Goal: Task Accomplishment & Management: Use online tool/utility

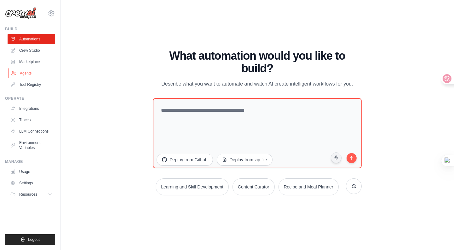
click at [29, 73] on link "Agents" at bounding box center [32, 73] width 48 height 10
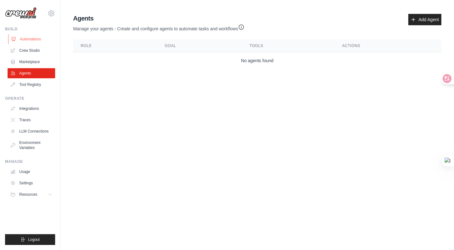
click at [28, 38] on link "Automations" at bounding box center [32, 39] width 48 height 10
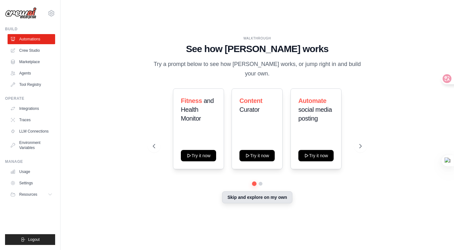
click at [263, 196] on button "Skip and explore on my own" at bounding box center [257, 197] width 70 height 12
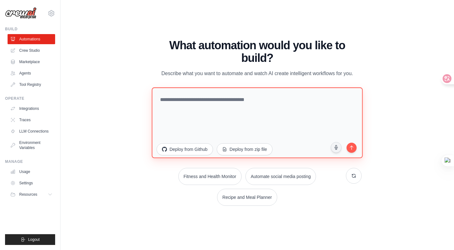
click at [235, 103] on textarea at bounding box center [257, 122] width 211 height 71
paste textarea "**********"
type textarea "**********"
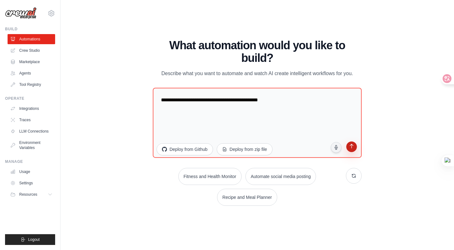
click at [351, 145] on icon "submit" at bounding box center [351, 146] width 3 height 4
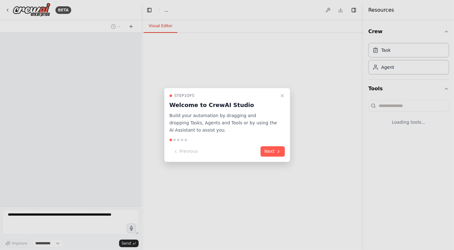
select select "****"
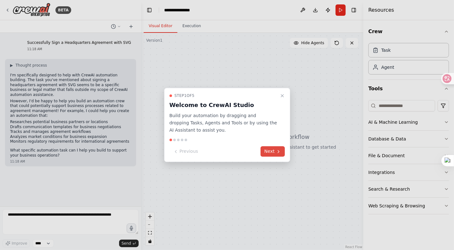
click at [277, 150] on icon at bounding box center [278, 151] width 5 height 5
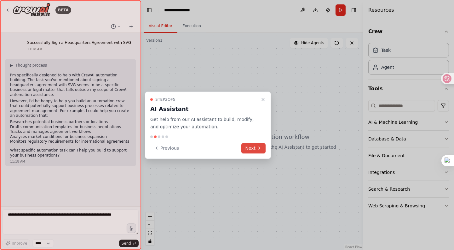
click at [259, 149] on icon at bounding box center [259, 147] width 5 height 5
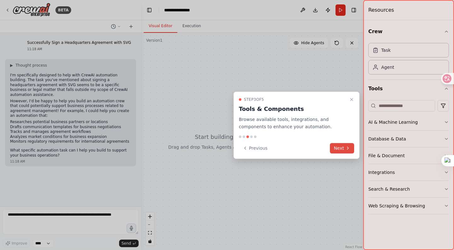
click at [341, 146] on button "Next" at bounding box center [342, 148] width 24 height 10
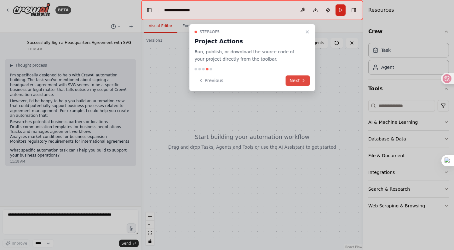
click at [298, 80] on button "Next" at bounding box center [298, 80] width 24 height 10
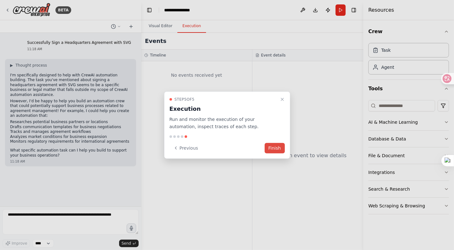
click at [276, 145] on button "Finish" at bounding box center [275, 148] width 20 height 10
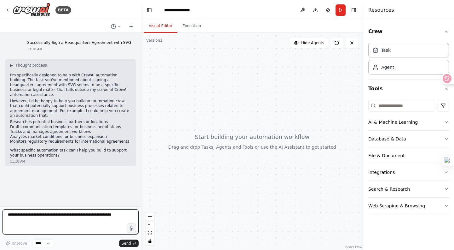
click at [111, 217] on textarea at bounding box center [71, 221] width 136 height 25
click at [48, 214] on textarea at bounding box center [71, 221] width 136 height 25
paste textarea "**********"
type textarea "**********"
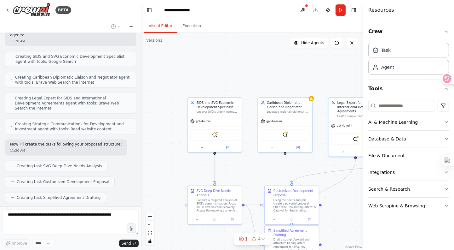
scroll to position [839, 0]
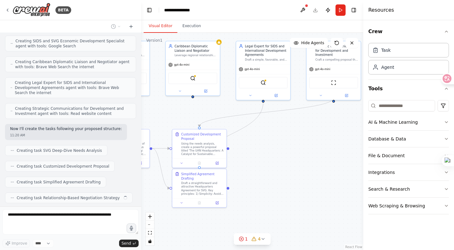
drag, startPoint x: 255, startPoint y: 171, endPoint x: 160, endPoint y: 109, distance: 114.0
click at [160, 109] on div ".deletable-edge-delete-btn { width: 20px; height: 20px; border: 0px solid #ffff…" at bounding box center [252, 141] width 222 height 217
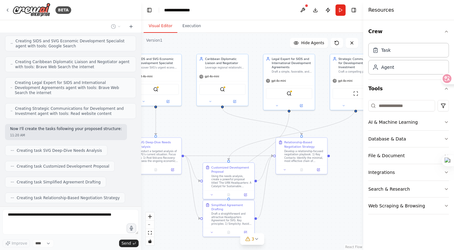
drag, startPoint x: 160, startPoint y: 109, endPoint x: 194, endPoint y: 123, distance: 37.3
click at [194, 123] on div ".deletable-edge-delete-btn { width: 20px; height: 20px; border: 0px solid #ffff…" at bounding box center [252, 141] width 222 height 217
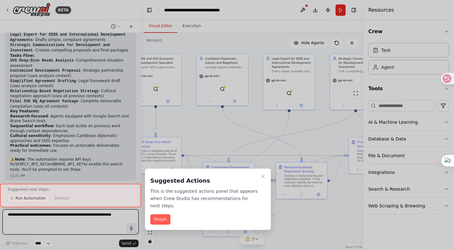
scroll to position [1137, 0]
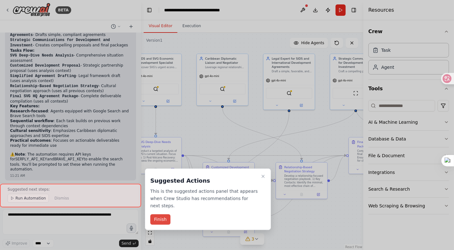
click at [163, 214] on button "Finish" at bounding box center [160, 219] width 20 height 10
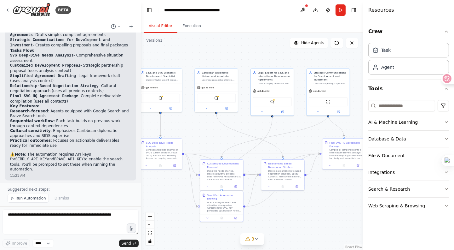
click at [199, 144] on div ".deletable-edge-delete-btn { width: 20px; height: 20px; border: 0px solid #ffff…" at bounding box center [252, 141] width 222 height 217
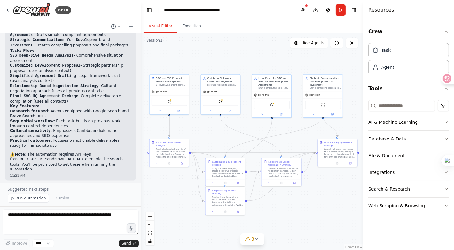
drag, startPoint x: 199, startPoint y: 144, endPoint x: 204, endPoint y: 143, distance: 5.7
click at [204, 143] on div ".deletable-edge-delete-btn { width: 20px; height: 20px; border: 0px solid #ffff…" at bounding box center [252, 141] width 222 height 217
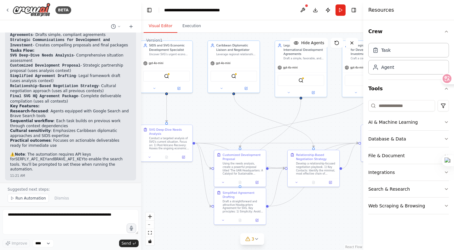
click at [141, 187] on div at bounding box center [140, 125] width 3 height 250
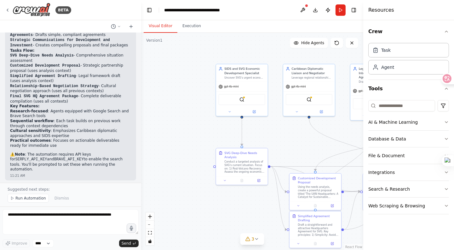
drag, startPoint x: 162, startPoint y: 193, endPoint x: 238, endPoint y: 217, distance: 78.9
click at [238, 217] on div ".deletable-edge-delete-btn { width: 20px; height: 20px; border: 0px solid #ffff…" at bounding box center [252, 141] width 222 height 217
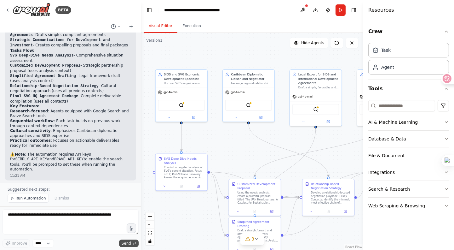
drag, startPoint x: 190, startPoint y: 235, endPoint x: 125, endPoint y: 241, distance: 65.3
click at [125, 241] on div "BETA Successfully Sign a Headquarters Agreement with SVG 11:18 AM ▶ Thought pro…" at bounding box center [227, 125] width 454 height 250
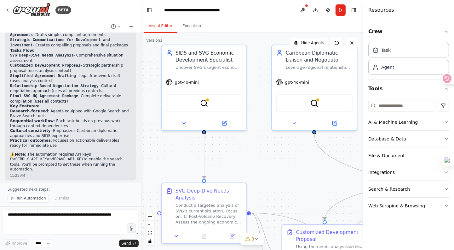
drag, startPoint x: 168, startPoint y: 119, endPoint x: 181, endPoint y: 151, distance: 34.5
click at [181, 151] on div ".deletable-edge-delete-btn { width: 20px; height: 20px; border: 0px solid #ffff…" at bounding box center [252, 141] width 222 height 217
click at [186, 121] on icon at bounding box center [183, 121] width 5 height 5
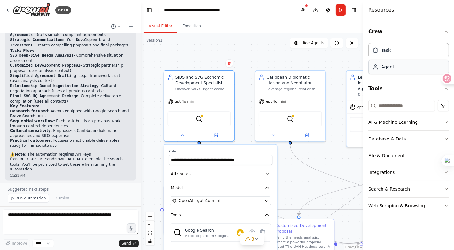
click at [394, 71] on div "Agent" at bounding box center [409, 67] width 81 height 15
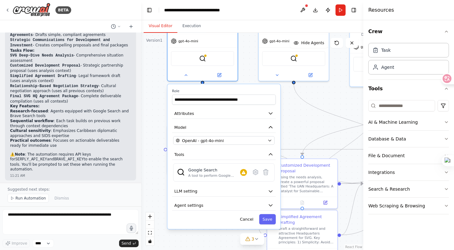
drag, startPoint x: 306, startPoint y: 181, endPoint x: 309, endPoint y: 120, distance: 60.3
click at [309, 120] on div ".deletable-edge-delete-btn { width: 20px; height: 20px; border: 0px solid #ffff…" at bounding box center [252, 141] width 222 height 217
click at [273, 205] on icon "button" at bounding box center [271, 205] width 6 height 6
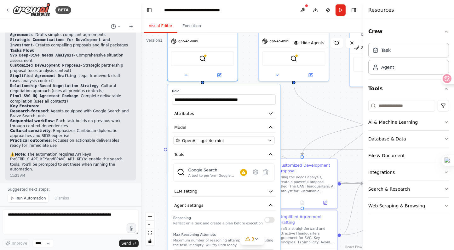
click at [307, 136] on div ".deletable-edge-delete-btn { width: 20px; height: 20px; border: 0px solid #ffff…" at bounding box center [252, 141] width 222 height 217
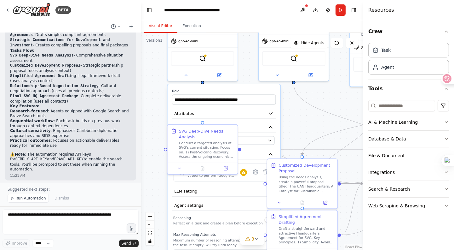
click at [297, 141] on div ".deletable-edge-delete-btn { width: 20px; height: 20px; border: 0px solid #ffff…" at bounding box center [252, 141] width 222 height 217
click at [246, 216] on div "Reasoning Reflect on a task and create a plan before execution" at bounding box center [218, 219] width 90 height 11
click at [292, 126] on div ".deletable-edge-delete-btn { width: 20px; height: 20px; border: 0px solid #ffff…" at bounding box center [252, 141] width 222 height 217
click at [183, 167] on button at bounding box center [180, 167] width 20 height 7
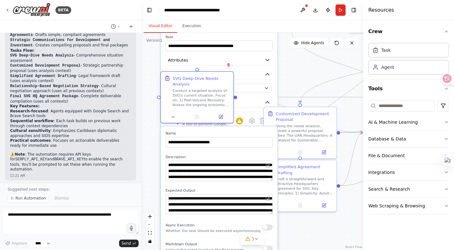
drag, startPoint x: 155, startPoint y: 201, endPoint x: 150, endPoint y: 151, distance: 50.4
click at [150, 151] on div ".deletable-edge-delete-btn { width: 20px; height: 20px; border: 0px solid #ffff…" at bounding box center [252, 141] width 222 height 217
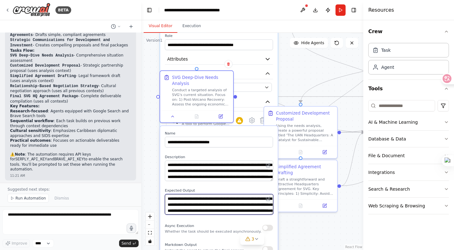
click at [247, 195] on textarea "**********" at bounding box center [219, 204] width 108 height 20
click at [240, 183] on div "**********" at bounding box center [219, 203] width 118 height 154
click at [291, 74] on div ".deletable-edge-delete-btn { width: 20px; height: 20px; border: 0px solid #ffff…" at bounding box center [252, 141] width 222 height 217
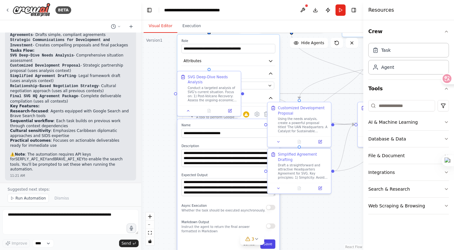
click at [272, 242] on button "Save" at bounding box center [267, 243] width 15 height 9
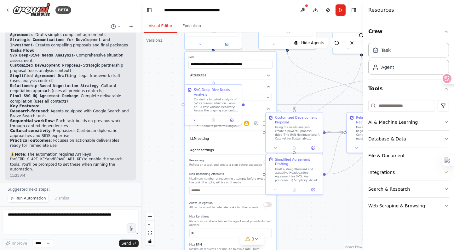
click at [303, 88] on div ".deletable-edge-delete-btn { width: 20px; height: 20px; border: 0px solid #ffff…" at bounding box center [252, 141] width 222 height 217
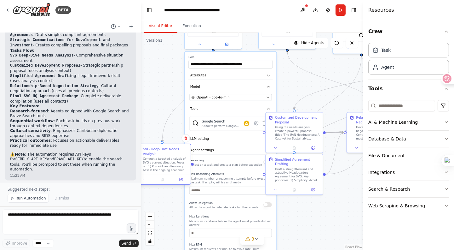
drag, startPoint x: 226, startPoint y: 91, endPoint x: 175, endPoint y: 157, distance: 83.6
click at [175, 157] on div "SVG Deep-Dive Needs Analysis Conduct a targeted analysis of SVG's current situa…" at bounding box center [165, 159] width 45 height 25
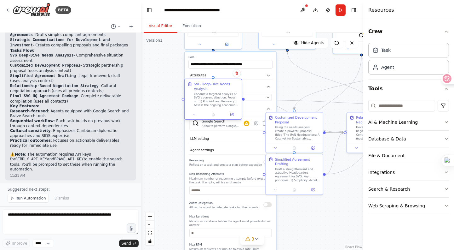
drag, startPoint x: 175, startPoint y: 157, endPoint x: 228, endPoint y: 92, distance: 84.3
click at [228, 92] on span "Conduct a targeted analysis of SVG's current situation. Focus on: 1) Post-Volca…" at bounding box center [216, 103] width 44 height 22
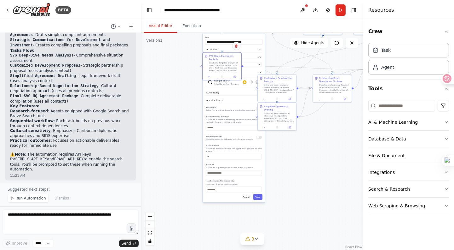
drag, startPoint x: 315, startPoint y: 198, endPoint x: 312, endPoint y: 134, distance: 64.4
click at [312, 134] on div ".deletable-edge-delete-btn { width: 20px; height: 20px; border: 0px solid #ffff…" at bounding box center [252, 141] width 222 height 217
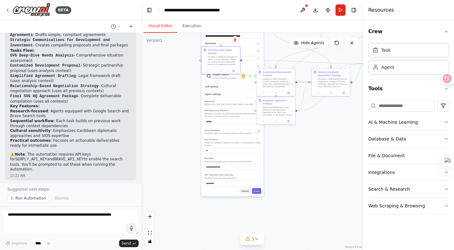
click at [247, 188] on button "Cancel" at bounding box center [245, 191] width 11 height 6
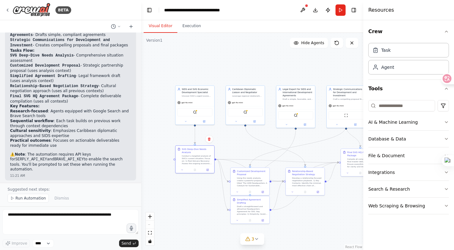
drag, startPoint x: 237, startPoint y: 143, endPoint x: 211, endPoint y: 242, distance: 102.3
click at [211, 242] on div ".deletable-edge-delete-btn { width: 20px; height: 20px; border: 0px solid #ffff…" at bounding box center [252, 141] width 222 height 217
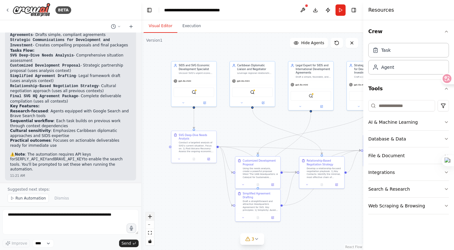
click at [150, 216] on icon "zoom in" at bounding box center [150, 216] width 4 height 4
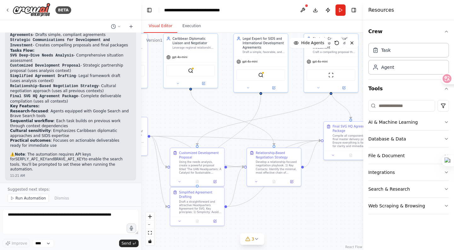
drag, startPoint x: 202, startPoint y: 184, endPoint x: 140, endPoint y: 172, distance: 62.6
click at [140, 172] on div "BETA Successfully Sign a Headquarters Agreement with SVG 11:18 AM ▶ Thought pro…" at bounding box center [227, 125] width 454 height 250
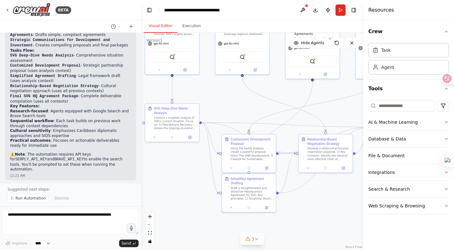
drag, startPoint x: 195, startPoint y: 121, endPoint x: 244, endPoint y: 108, distance: 51.5
click at [244, 108] on div ".deletable-edge-delete-btn { width: 20px; height: 20px; border: 0px solid #ffff…" at bounding box center [252, 141] width 222 height 217
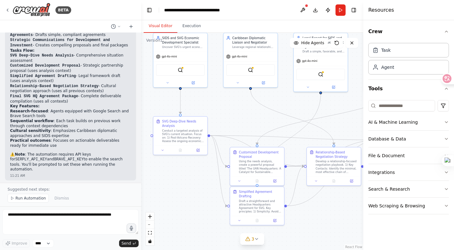
drag, startPoint x: 244, startPoint y: 108, endPoint x: 254, endPoint y: 122, distance: 16.8
click at [254, 122] on div ".deletable-edge-delete-btn { width: 20px; height: 20px; border: 0px solid #ffff…" at bounding box center [252, 141] width 222 height 217
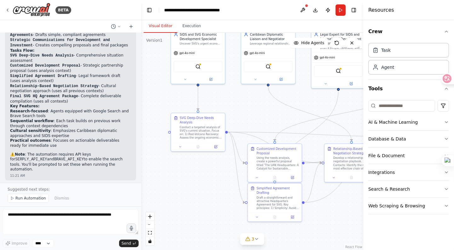
drag, startPoint x: 254, startPoint y: 122, endPoint x: 272, endPoint y: 117, distance: 18.6
click at [272, 117] on div ".deletable-edge-delete-btn { width: 20px; height: 20px; border: 0px solid #ffff…" at bounding box center [252, 141] width 222 height 217
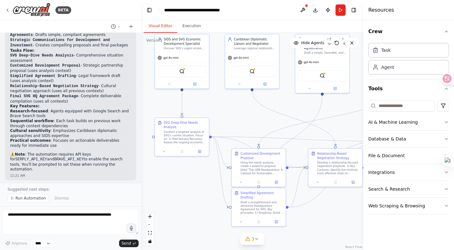
drag, startPoint x: 212, startPoint y: 185, endPoint x: 196, endPoint y: 190, distance: 16.8
click at [196, 190] on div ".deletable-edge-delete-btn { width: 20px; height: 20px; border: 0px solid #ffff…" at bounding box center [252, 141] width 222 height 217
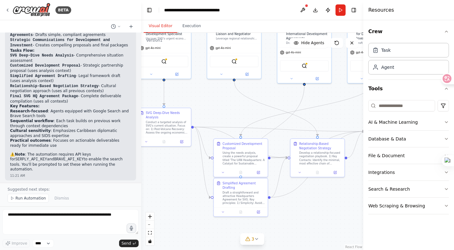
drag, startPoint x: 196, startPoint y: 190, endPoint x: 178, endPoint y: 180, distance: 20.5
click at [178, 180] on div ".deletable-edge-delete-btn { width: 20px; height: 20px; border: 0px solid #ffff…" at bounding box center [252, 141] width 222 height 217
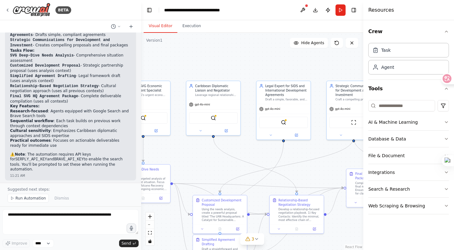
drag, startPoint x: 210, startPoint y: 102, endPoint x: 189, endPoint y: 159, distance: 60.2
click at [189, 159] on div ".deletable-edge-delete-btn { width: 20px; height: 20px; border: 0px solid #ffff…" at bounding box center [252, 141] width 222 height 217
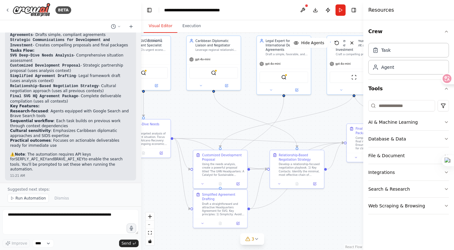
drag, startPoint x: 195, startPoint y: 163, endPoint x: 195, endPoint y: 118, distance: 45.1
click at [195, 118] on div ".deletable-edge-delete-btn { width: 20px; height: 20px; border: 0px solid #ffff…" at bounding box center [252, 141] width 222 height 217
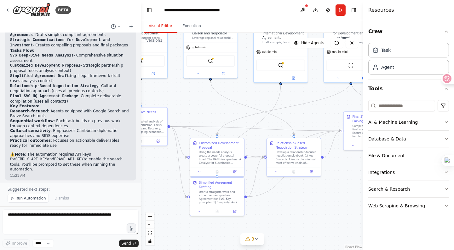
drag, startPoint x: 195, startPoint y: 118, endPoint x: 192, endPoint y: 109, distance: 9.3
click at [192, 109] on div ".deletable-edge-delete-btn { width: 20px; height: 20px; border: 0px solid #ffff…" at bounding box center [252, 141] width 222 height 217
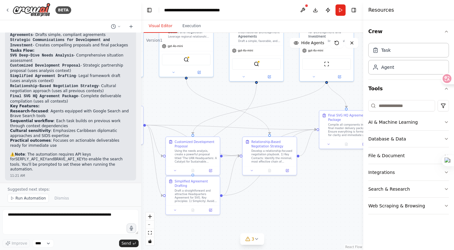
drag, startPoint x: 302, startPoint y: 220, endPoint x: 259, endPoint y: 217, distance: 43.0
click at [259, 217] on div ".deletable-edge-delete-btn { width: 20px; height: 20px; border: 0px solid #ffff…" at bounding box center [252, 141] width 222 height 217
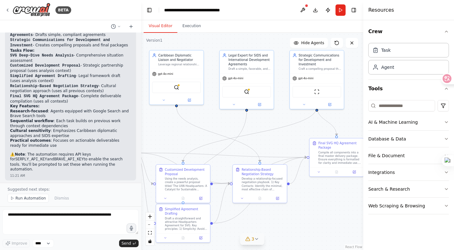
drag, startPoint x: 250, startPoint y: 216, endPoint x: 257, endPoint y: 242, distance: 27.4
click at [257, 242] on div "Version 1 Show Tools Hide Agents .deletable-edge-delete-btn { width: 20px; heig…" at bounding box center [252, 141] width 222 height 217
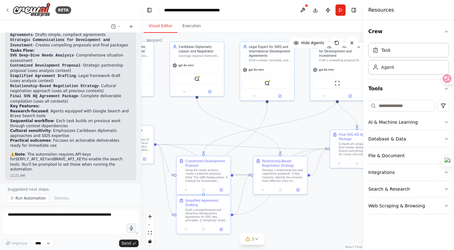
drag, startPoint x: 305, startPoint y: 231, endPoint x: 330, endPoint y: 220, distance: 26.5
click at [330, 220] on div ".deletable-edge-delete-btn { width: 20px; height: 20px; border: 0px solid #ffff…" at bounding box center [252, 141] width 222 height 217
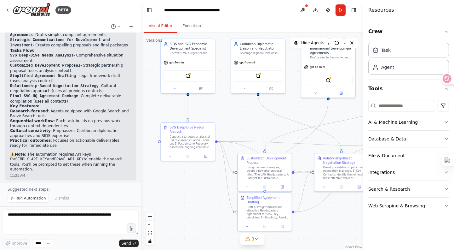
drag, startPoint x: 271, startPoint y: 232, endPoint x: 330, endPoint y: 231, distance: 59.0
click at [330, 231] on div ".deletable-edge-delete-btn { width: 20px; height: 20px; border: 0px solid #ffff…" at bounding box center [252, 141] width 222 height 217
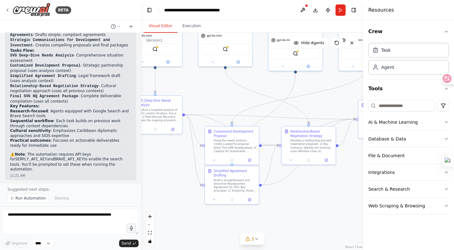
drag, startPoint x: 330, startPoint y: 231, endPoint x: 297, endPoint y: 205, distance: 41.7
click at [297, 205] on div ".deletable-edge-delete-btn { width: 20px; height: 20px; border: 0px solid #ffff…" at bounding box center [252, 141] width 222 height 217
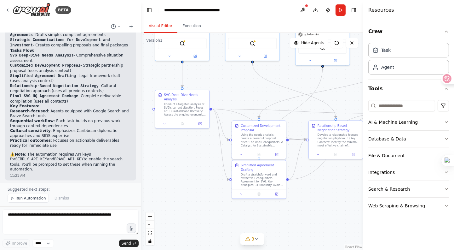
drag, startPoint x: 297, startPoint y: 205, endPoint x: 320, endPoint y: 198, distance: 24.3
click at [320, 198] on div ".deletable-edge-delete-btn { width: 20px; height: 20px; border: 0px solid #ffff…" at bounding box center [252, 141] width 222 height 217
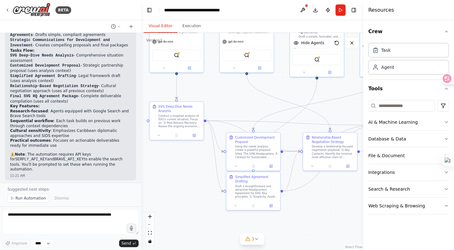
drag, startPoint x: 320, startPoint y: 198, endPoint x: 315, endPoint y: 218, distance: 20.5
click at [315, 218] on div ".deletable-edge-delete-btn { width: 20px; height: 20px; border: 0px solid #ffff…" at bounding box center [252, 141] width 222 height 217
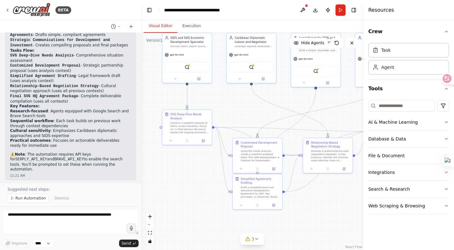
drag, startPoint x: 332, startPoint y: 108, endPoint x: 333, endPoint y: 100, distance: 8.3
click at [333, 100] on div ".deletable-edge-delete-btn { width: 20px; height: 20px; border: 0px solid #ffff…" at bounding box center [252, 141] width 222 height 217
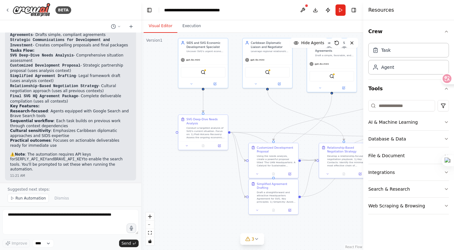
drag, startPoint x: 333, startPoint y: 100, endPoint x: 349, endPoint y: 105, distance: 16.9
click at [349, 105] on div ".deletable-edge-delete-btn { width: 20px; height: 20px; border: 0px solid #ffff…" at bounding box center [252, 141] width 222 height 217
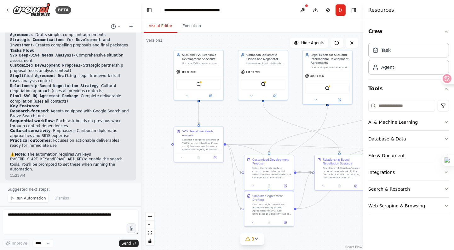
drag, startPoint x: 349, startPoint y: 105, endPoint x: 345, endPoint y: 117, distance: 12.8
click at [345, 117] on div ".deletable-edge-delete-btn { width: 20px; height: 20px; border: 0px solid #ffff…" at bounding box center [252, 141] width 222 height 217
click at [152, 218] on icon "zoom in" at bounding box center [150, 216] width 4 height 4
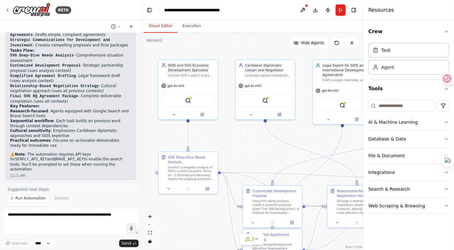
drag, startPoint x: 173, startPoint y: 189, endPoint x: 173, endPoint y: 217, distance: 27.7
click at [173, 217] on div ".deletable-edge-delete-btn { width: 20px; height: 20px; border: 0px solid #ffff…" at bounding box center [252, 141] width 222 height 217
click at [172, 112] on icon at bounding box center [174, 114] width 4 height 4
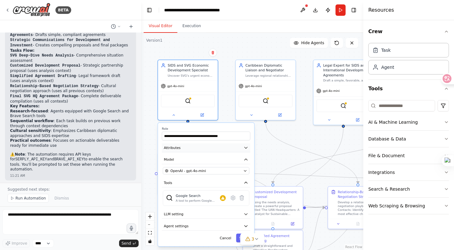
click at [246, 147] on icon "button" at bounding box center [246, 147] width 3 height 1
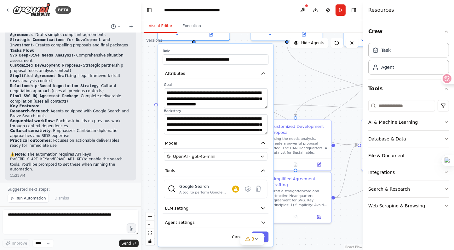
drag, startPoint x: 277, startPoint y: 156, endPoint x: 289, endPoint y: 90, distance: 66.8
click at [289, 90] on div ".deletable-edge-delete-btn { width: 20px; height: 20px; border: 0px solid #ffff…" at bounding box center [252, 141] width 222 height 217
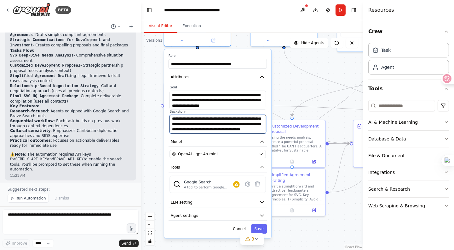
scroll to position [57, 0]
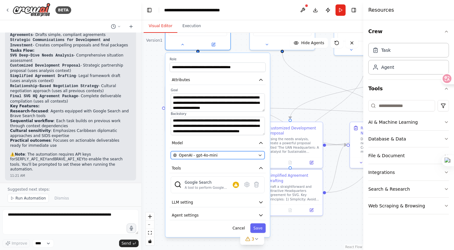
click at [261, 153] on icon "button" at bounding box center [260, 155] width 4 height 4
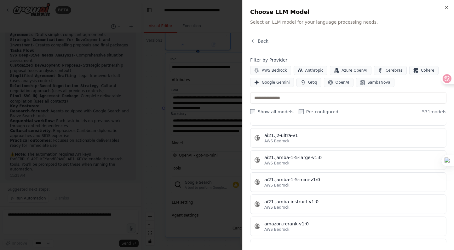
scroll to position [324, 0]
click at [446, 9] on icon "button" at bounding box center [446, 7] width 5 height 5
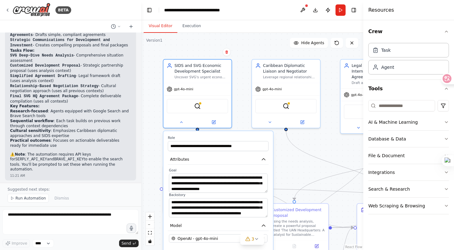
drag, startPoint x: 280, startPoint y: 93, endPoint x: 283, endPoint y: 168, distance: 75.8
click at [283, 168] on div ".deletable-edge-delete-btn { width: 20px; height: 20px; border: 0px solid #ffff…" at bounding box center [252, 141] width 222 height 217
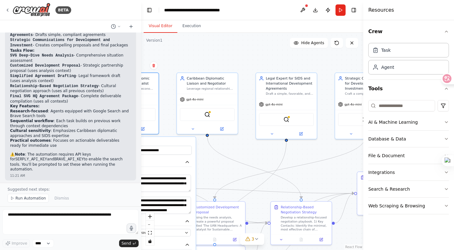
drag, startPoint x: 296, startPoint y: 162, endPoint x: 215, endPoint y: 171, distance: 81.5
click at [215, 171] on div ".deletable-edge-delete-btn { width: 20px; height: 20px; border: 0px solid #ffff…" at bounding box center [252, 141] width 222 height 217
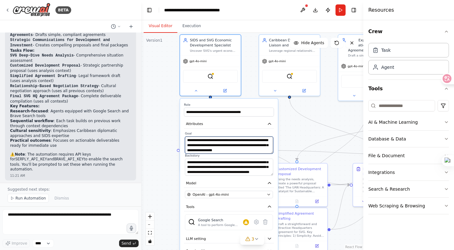
drag, startPoint x: 215, startPoint y: 171, endPoint x: 297, endPoint y: 133, distance: 90.7
click at [297, 133] on div ".deletable-edge-delete-btn { width: 20px; height: 20px; border: 0px solid #ffff…" at bounding box center [252, 141] width 222 height 217
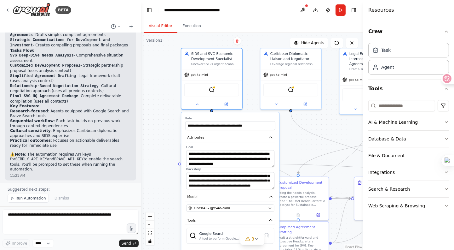
drag, startPoint x: 297, startPoint y: 133, endPoint x: 298, endPoint y: 146, distance: 13.6
click at [298, 146] on div ".deletable-edge-delete-btn { width: 20px; height: 20px; border: 0px solid #ffff…" at bounding box center [252, 141] width 222 height 217
click at [247, 161] on textarea "**********" at bounding box center [230, 158] width 88 height 17
drag, startPoint x: 247, startPoint y: 161, endPoint x: 235, endPoint y: 162, distance: 12.3
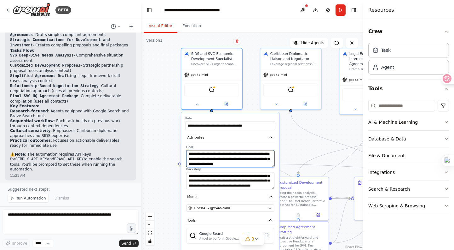
click at [235, 162] on textarea "**********" at bounding box center [230, 158] width 88 height 17
drag, startPoint x: 188, startPoint y: 154, endPoint x: 273, endPoint y: 163, distance: 85.6
click at [273, 163] on textarea "**********" at bounding box center [230, 158] width 88 height 17
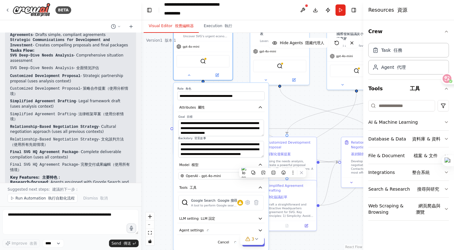
drag, startPoint x: 291, startPoint y: 150, endPoint x: 282, endPoint y: 109, distance: 41.9
click at [282, 109] on div ".deletable-edge-delete-btn { width: 20px; height: 20px; border: 0px solid #ffff…" at bounding box center [252, 141] width 222 height 217
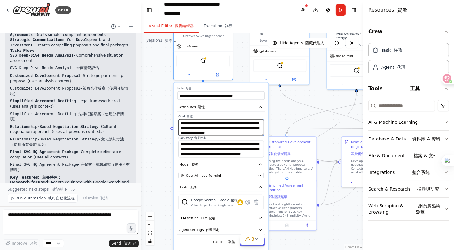
click at [232, 133] on textarea "**********" at bounding box center [220, 127] width 85 height 17
click at [230, 129] on textarea "**********" at bounding box center [220, 127] width 85 height 17
click at [287, 118] on div ".deletable-edge-delete-btn { width: 20px; height: 20px; border: 0px solid #ffff…" at bounding box center [252, 141] width 222 height 217
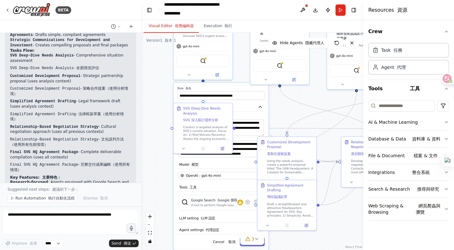
click at [283, 117] on div ".deletable-edge-delete-btn { width: 20px; height: 20px; border: 0px solid #ffff…" at bounding box center [252, 141] width 222 height 217
click at [238, 164] on button "Model 模型" at bounding box center [221, 164] width 87 height 9
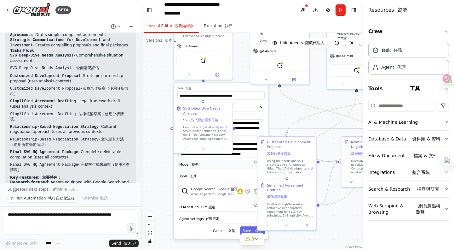
click at [238, 164] on button "Model 模型" at bounding box center [221, 164] width 87 height 9
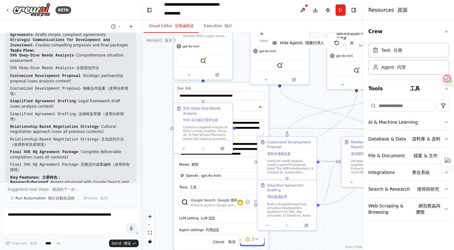
click at [239, 87] on label "Role 角色" at bounding box center [221, 88] width 87 height 4
click at [256, 115] on label "Goal 目標" at bounding box center [220, 116] width 85 height 4
click at [212, 126] on span "Conduct a targeted analysis of SVG's current situation. Focus on: 1) Post-Volca…" at bounding box center [206, 136] width 46 height 23
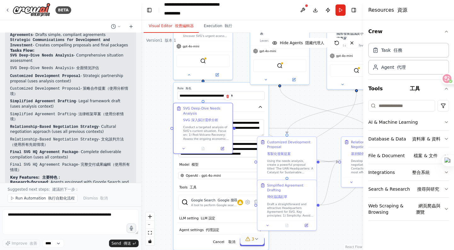
click at [254, 240] on icon at bounding box center [256, 238] width 5 height 5
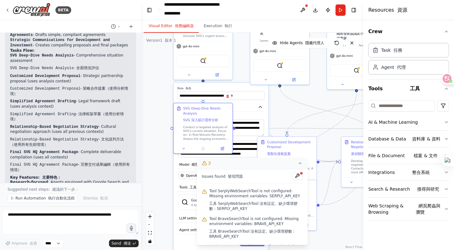
scroll to position [27, 0]
click at [324, 231] on div ".deletable-edge-delete-btn { width: 20px; height: 20px; border: 0px solid #ffff…" at bounding box center [252, 141] width 222 height 217
click at [300, 163] on icon at bounding box center [300, 162] width 5 height 5
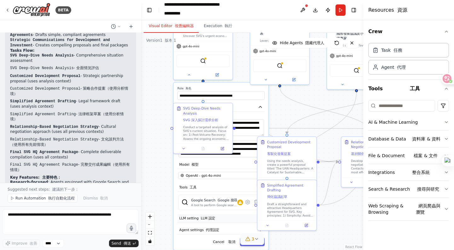
click at [215, 219] on button "LLM setting LLM 設定" at bounding box center [221, 218] width 87 height 9
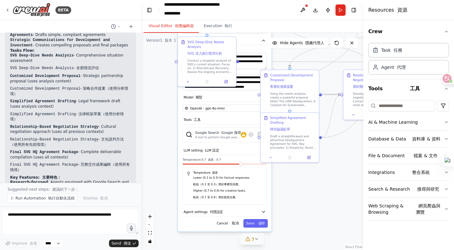
drag, startPoint x: 163, startPoint y: 206, endPoint x: 167, endPoint y: 138, distance: 67.9
click at [167, 138] on div ".deletable-edge-delete-btn { width: 20px; height: 20px; border: 0px solid #ffff…" at bounding box center [252, 141] width 222 height 217
click at [218, 214] on button "Agent settings 代理設定" at bounding box center [225, 211] width 86 height 9
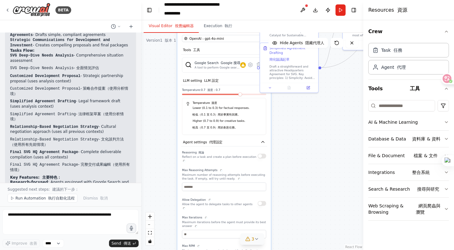
drag, startPoint x: 164, startPoint y: 193, endPoint x: 163, endPoint y: 123, distance: 70.3
click at [163, 123] on div ".deletable-edge-delete-btn { width: 20px; height: 20px; border: 0px solid #ffff…" at bounding box center [252, 141] width 222 height 217
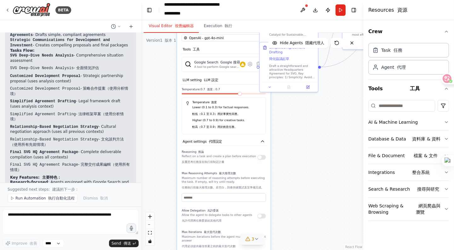
click at [163, 123] on div ".deletable-edge-delete-btn { width: 20px; height: 20px; border: 0px solid #ffff…" at bounding box center [252, 141] width 222 height 217
click at [151, 158] on div ".deletable-edge-delete-btn { width: 20px; height: 20px; border: 0px solid #ffff…" at bounding box center [252, 141] width 222 height 217
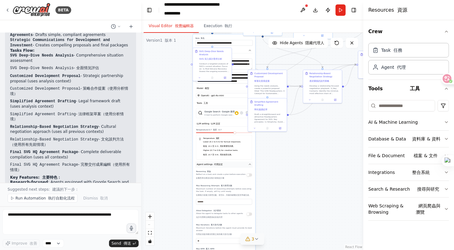
click at [249, 165] on button "Agent settings 代理設定" at bounding box center [224, 164] width 57 height 6
click at [245, 171] on font at bounding box center [245, 172] width 1 height 3
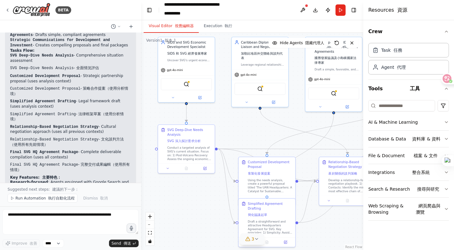
drag, startPoint x: 219, startPoint y: 120, endPoint x: 205, endPoint y: 264, distance: 144.5
click at [205, 249] on html "BETA Successfully Sign a Headquarters Agreement with SVG 11:18 AM ▶ Thought pro…" at bounding box center [227, 125] width 454 height 250
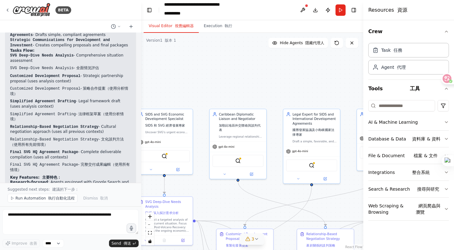
drag, startPoint x: 251, startPoint y: 136, endPoint x: 225, endPoint y: 207, distance: 76.0
click at [225, 207] on div ".deletable-edge-delete-btn { width: 20px; height: 20px; border: 0px solid #ffff…" at bounding box center [252, 141] width 222 height 217
drag, startPoint x: 223, startPoint y: 177, endPoint x: 226, endPoint y: 173, distance: 4.3
click at [226, 173] on div "Caribbean Diplomatic Liaison and Negotiator 加勒比地區外交聯絡與談判代表 Leverage regional re…" at bounding box center [239, 143] width 58 height 71
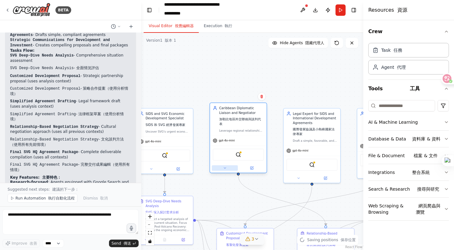
click at [224, 167] on icon at bounding box center [225, 168] width 4 height 4
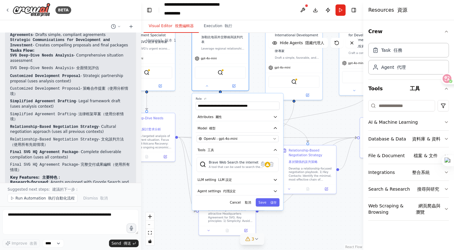
drag, startPoint x: 200, startPoint y: 194, endPoint x: 182, endPoint y: 111, distance: 84.9
click at [182, 111] on div ".deletable-edge-delete-btn { width: 20px; height: 20px; border: 0px solid #ffff…" at bounding box center [252, 141] width 222 height 217
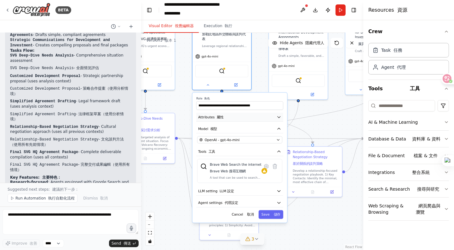
click at [278, 119] on icon "button" at bounding box center [279, 116] width 5 height 5
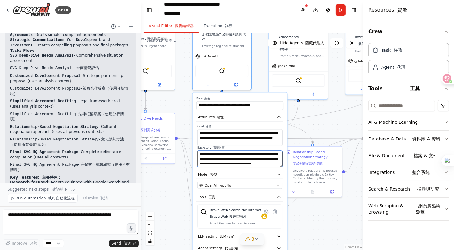
scroll to position [38, 0]
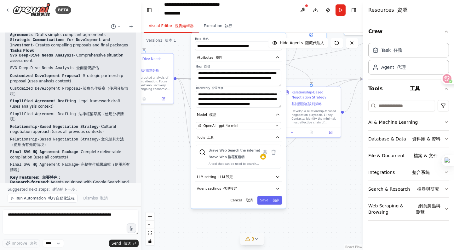
drag, startPoint x: 304, startPoint y: 219, endPoint x: 302, endPoint y: 160, distance: 59.6
click at [302, 160] on div ".deletable-edge-delete-btn { width: 20px; height: 20px; border: 0px solid #ffff…" at bounding box center [252, 141] width 222 height 217
click at [277, 178] on icon "button" at bounding box center [278, 176] width 5 height 5
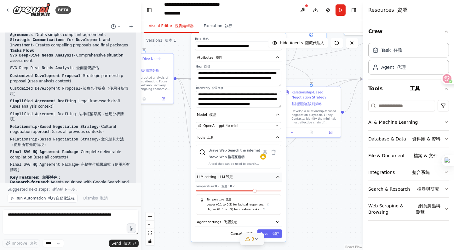
click at [279, 174] on icon "button" at bounding box center [278, 176] width 5 height 5
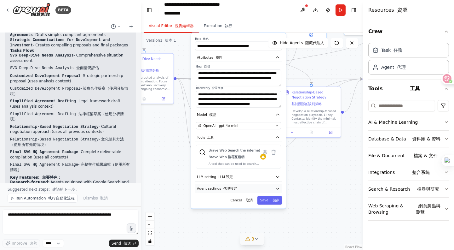
click at [277, 188] on icon "button" at bounding box center [278, 188] width 5 height 5
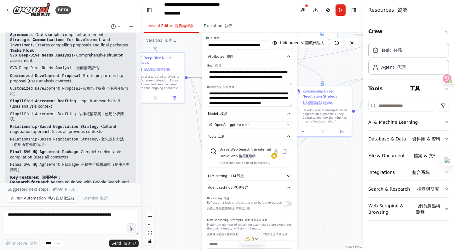
drag, startPoint x: 307, startPoint y: 190, endPoint x: 318, endPoint y: 188, distance: 11.0
click at [318, 188] on div ".deletable-edge-delete-btn { width: 20px; height: 20px; border: 0px solid #ffff…" at bounding box center [252, 141] width 222 height 217
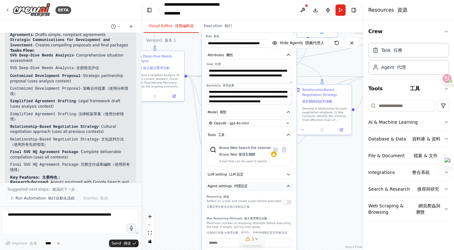
click at [288, 185] on icon "button" at bounding box center [288, 185] width 3 height 1
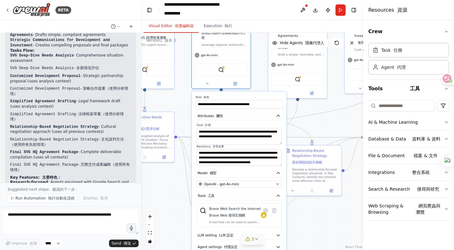
drag, startPoint x: 314, startPoint y: 156, endPoint x: 304, endPoint y: 217, distance: 61.7
click at [304, 217] on div ".deletable-edge-delete-btn { width: 20px; height: 20px; border: 0px solid #ffff…" at bounding box center [252, 141] width 222 height 217
click at [333, 117] on div ".deletable-edge-delete-btn { width: 20px; height: 20px; border: 0px solid #ffff…" at bounding box center [252, 141] width 222 height 217
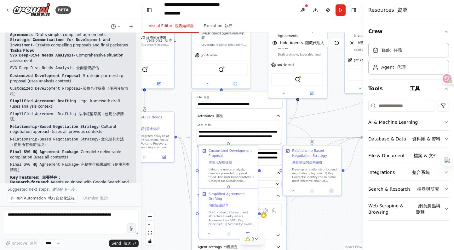
click at [252, 95] on label "Role 角色" at bounding box center [239, 97] width 87 height 4
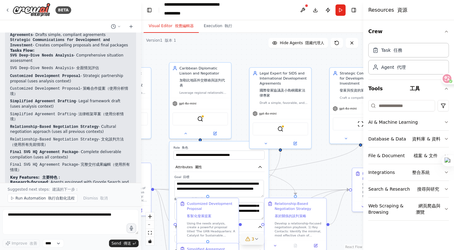
drag, startPoint x: 260, startPoint y: 71, endPoint x: 246, endPoint y: 120, distance: 50.7
click at [246, 120] on div ".deletable-edge-delete-btn { width: 20px; height: 20px; border: 0px solid #ffff…" at bounding box center [252, 141] width 222 height 217
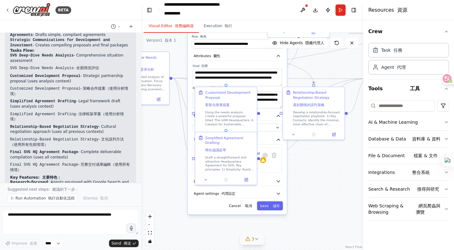
drag, startPoint x: 313, startPoint y: 171, endPoint x: 328, endPoint y: 53, distance: 118.9
click at [328, 53] on div ".deletable-edge-delete-btn { width: 20px; height: 20px; border: 0px solid #ffff…" at bounding box center [252, 141] width 222 height 217
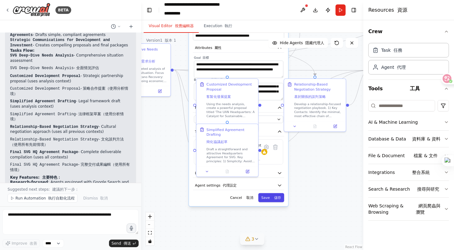
click at [272, 197] on button "Save 儲存" at bounding box center [272, 197] width 26 height 9
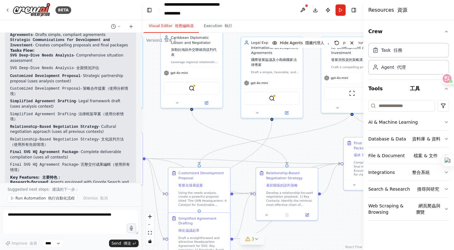
drag, startPoint x: 298, startPoint y: 176, endPoint x: 270, endPoint y: 264, distance: 92.9
click at [270, 249] on html "BETA Successfully Sign a Headquarters Agreement with SVG 11:18 AM ▶ Thought pro…" at bounding box center [227, 125] width 454 height 250
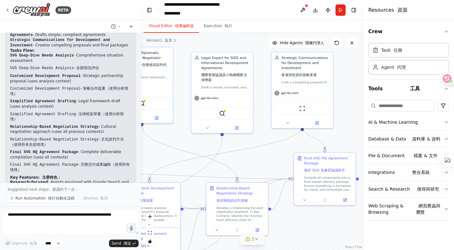
drag, startPoint x: 304, startPoint y: 140, endPoint x: 254, endPoint y: 155, distance: 52.1
click at [254, 155] on div ".deletable-edge-delete-btn { width: 20px; height: 20px; border: 0px solid #ffff…" at bounding box center [252, 141] width 222 height 217
click at [288, 120] on icon at bounding box center [288, 122] width 4 height 4
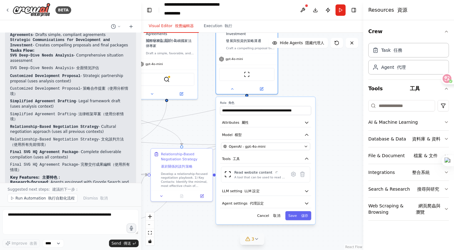
drag, startPoint x: 254, startPoint y: 166, endPoint x: 199, endPoint y: 131, distance: 65.1
click at [199, 131] on div ".deletable-edge-delete-btn { width: 20px; height: 20px; border: 0px solid #ffff…" at bounding box center [252, 141] width 222 height 217
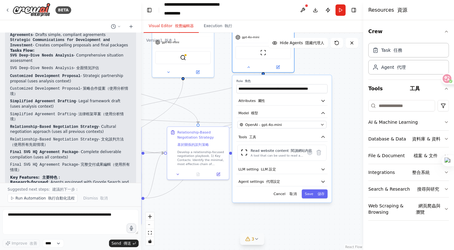
drag, startPoint x: 199, startPoint y: 221, endPoint x: 216, endPoint y: 199, distance: 27.2
click at [216, 199] on div ".deletable-edge-delete-btn { width: 20px; height: 20px; border: 0px solid #ffff…" at bounding box center [252, 141] width 222 height 217
click at [325, 98] on icon "button" at bounding box center [323, 100] width 5 height 5
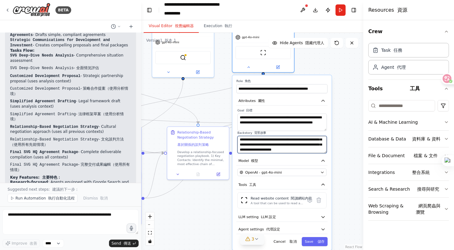
scroll to position [32, 0]
click at [316, 239] on font at bounding box center [317, 241] width 2 height 4
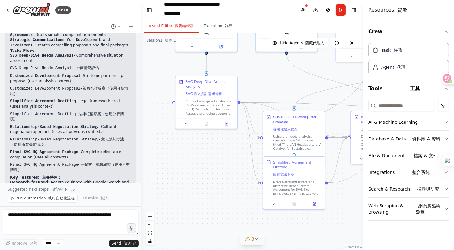
drag, startPoint x: 212, startPoint y: 203, endPoint x: 397, endPoint y: 189, distance: 185.3
click at [397, 189] on div "BETA Successfully Sign a Headquarters Agreement with SVG 11:18 AM ▶ Thought pro…" at bounding box center [227, 125] width 454 height 250
click at [190, 123] on button at bounding box center [187, 124] width 17 height 6
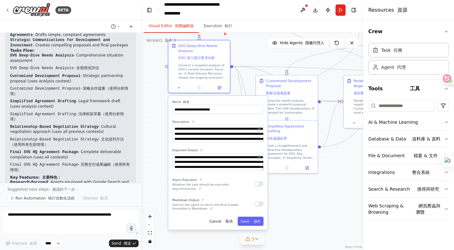
drag, startPoint x: 163, startPoint y: 182, endPoint x: 155, endPoint y: 144, distance: 38.4
click at [155, 144] on div ".deletable-edge-delete-btn { width: 20px; height: 20px; border: 0px solid #ffff…" at bounding box center [252, 141] width 222 height 217
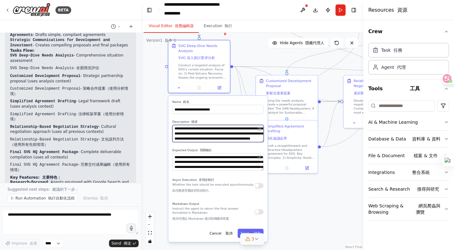
scroll to position [69, 0]
click at [248, 137] on textarea "**********" at bounding box center [217, 133] width 91 height 17
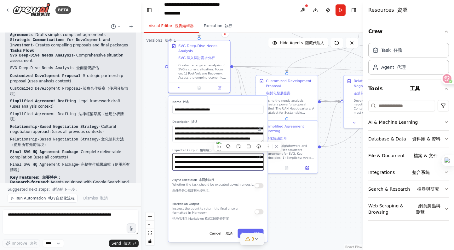
scroll to position [13, 0]
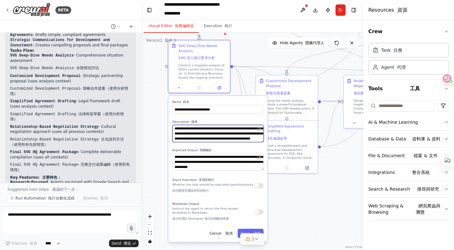
click at [227, 139] on textarea "**********" at bounding box center [217, 133] width 91 height 17
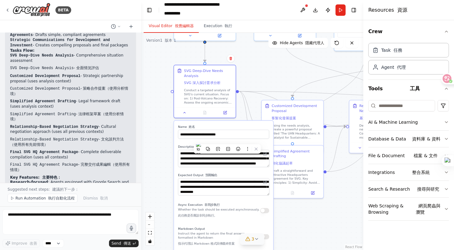
drag, startPoint x: 288, startPoint y: 189, endPoint x: 294, endPoint y: 213, distance: 25.5
click at [294, 213] on div ".deletable-edge-delete-btn { width: 20px; height: 20px; border: 0px solid #ffff…" at bounding box center [252, 141] width 222 height 217
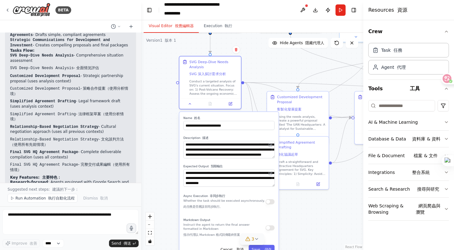
drag, startPoint x: 294, startPoint y: 213, endPoint x: 299, endPoint y: 205, distance: 10.3
click at [299, 205] on div ".deletable-edge-delete-btn { width: 20px; height: 20px; border: 0px solid #ffff…" at bounding box center [252, 141] width 222 height 217
click at [235, 184] on textarea "**********" at bounding box center [229, 177] width 91 height 17
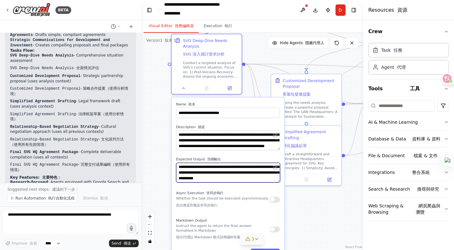
click at [231, 179] on textarea "**********" at bounding box center [228, 173] width 104 height 20
click at [274, 166] on icon at bounding box center [275, 167] width 3 height 3
click at [275, 168] on icon at bounding box center [275, 167] width 3 height 3
click at [236, 179] on textarea "**********" at bounding box center [228, 173] width 104 height 20
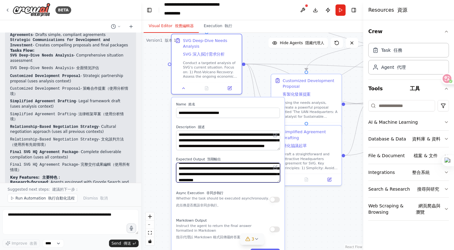
scroll to position [11, 0]
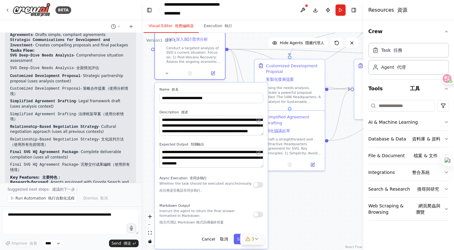
drag, startPoint x: 308, startPoint y: 219, endPoint x: 288, endPoint y: 182, distance: 42.1
click at [288, 182] on div ".deletable-edge-delete-btn { width: 20px; height: 20px; border: 0px solid #ffff…" at bounding box center [252, 141] width 222 height 217
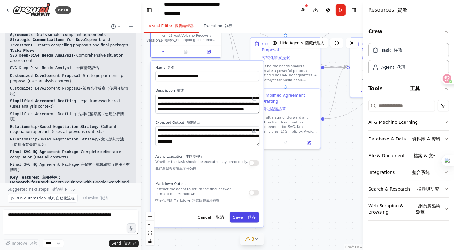
click at [245, 220] on button "Save 儲存" at bounding box center [244, 217] width 29 height 10
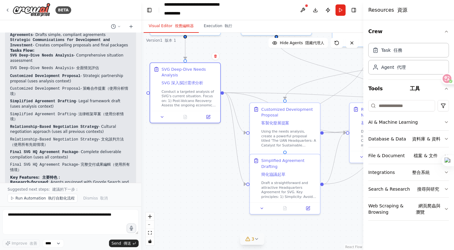
drag, startPoint x: 293, startPoint y: 199, endPoint x: 292, endPoint y: 264, distance: 65.3
click at [292, 249] on html "BETA Successfully Sign a Headquarters Agreement with SVG 11:18 AM ▶ Thought pro…" at bounding box center [227, 125] width 454 height 250
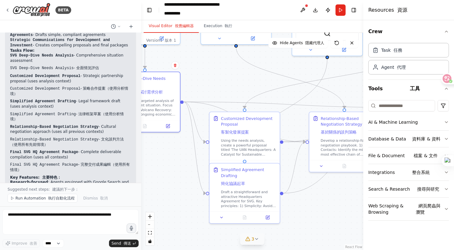
drag, startPoint x: 195, startPoint y: 176, endPoint x: 154, endPoint y: 185, distance: 41.7
click at [154, 185] on div ".deletable-edge-delete-btn { width: 20px; height: 20px; border: 0px solid #ffff…" at bounding box center [252, 141] width 222 height 217
drag, startPoint x: 307, startPoint y: 190, endPoint x: 311, endPoint y: 196, distance: 6.6
click at [311, 196] on div ".deletable-edge-delete-btn { width: 20px; height: 20px; border: 0px solid #ffff…" at bounding box center [252, 141] width 222 height 217
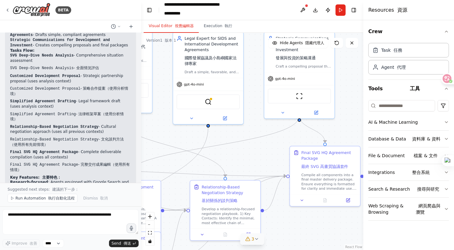
drag, startPoint x: 311, startPoint y: 196, endPoint x: 192, endPoint y: 264, distance: 137.4
click at [192, 249] on html "BETA Successfully Sign a Headquarters Agreement with SVG 11:18 AM ▶ Thought pro…" at bounding box center [227, 125] width 454 height 250
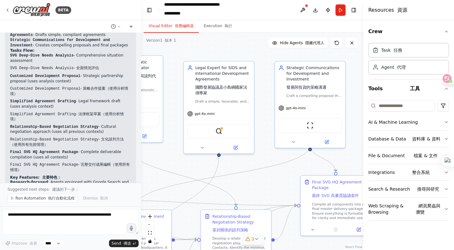
drag, startPoint x: 266, startPoint y: 118, endPoint x: 278, endPoint y: 158, distance: 41.6
click at [278, 158] on div ".deletable-edge-delete-btn { width: 20px; height: 20px; border: 0px solid #ffff…" at bounding box center [252, 141] width 222 height 217
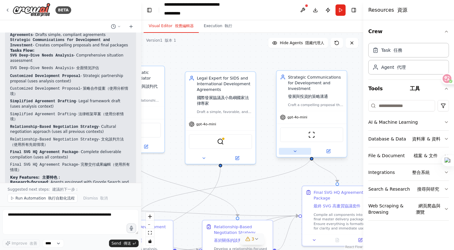
click at [295, 148] on button at bounding box center [295, 151] width 32 height 7
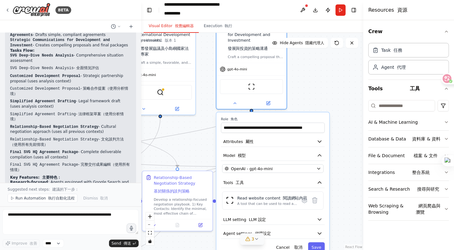
drag, startPoint x: 263, startPoint y: 194, endPoint x: 203, endPoint y: 144, distance: 77.8
click at [203, 144] on div ".deletable-edge-delete-btn { width: 20px; height: 20px; border: 0px solid #ffff…" at bounding box center [252, 141] width 222 height 217
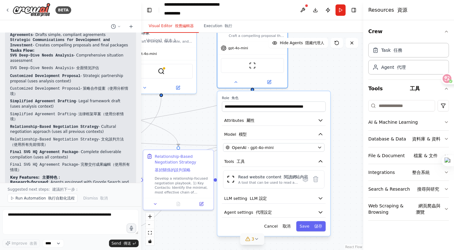
drag, startPoint x: 203, startPoint y: 144, endPoint x: 204, endPoint y: 123, distance: 21.1
click at [204, 123] on div ".deletable-edge-delete-btn { width: 20px; height: 20px; border: 0px solid #ffff…" at bounding box center [252, 141] width 222 height 217
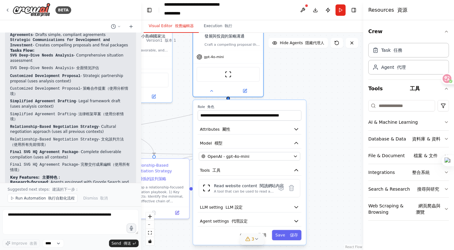
drag, startPoint x: 204, startPoint y: 123, endPoint x: 180, endPoint y: 132, distance: 25.8
click at [180, 132] on div ".deletable-edge-delete-btn { width: 20px; height: 20px; border: 0px solid #ffff…" at bounding box center [252, 141] width 222 height 217
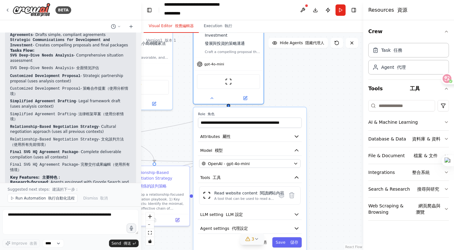
drag, startPoint x: 307, startPoint y: 82, endPoint x: 308, endPoint y: 90, distance: 7.6
click at [308, 90] on div ".deletable-edge-delete-btn { width: 20px; height: 20px; border: 0px solid #ffff…" at bounding box center [252, 141] width 222 height 217
click at [297, 136] on icon "button" at bounding box center [296, 137] width 3 height 2
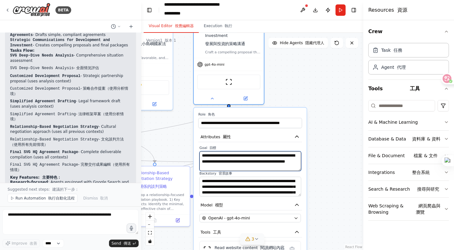
click at [273, 158] on textarea "**********" at bounding box center [251, 161] width 102 height 20
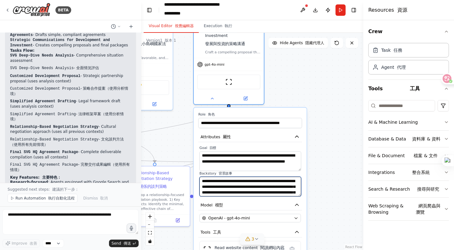
click at [278, 181] on textarea "**********" at bounding box center [251, 187] width 102 height 20
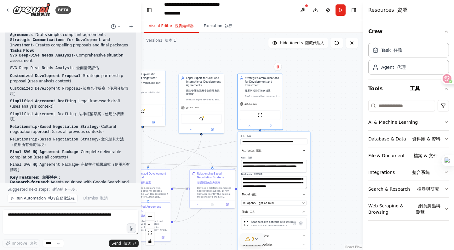
click at [298, 249] on button "Save 儲存" at bounding box center [298, 253] width 19 height 7
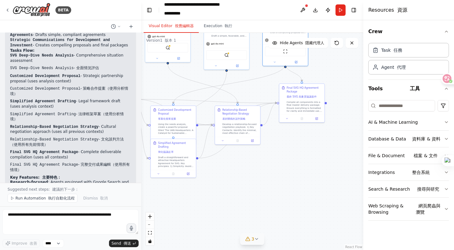
drag, startPoint x: 334, startPoint y: 158, endPoint x: 367, endPoint y: 111, distance: 57.3
click at [367, 111] on div "BETA Successfully Sign a Headquarters Agreement with SVG 11:18 AM ▶ Thought pro…" at bounding box center [227, 125] width 454 height 250
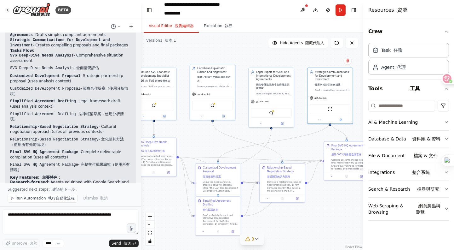
drag, startPoint x: 286, startPoint y: 167, endPoint x: 322, endPoint y: 208, distance: 54.1
click at [322, 208] on div ".deletable-edge-delete-btn { width: 20px; height: 20px; border: 0px solid #ffff…" at bounding box center [252, 141] width 222 height 217
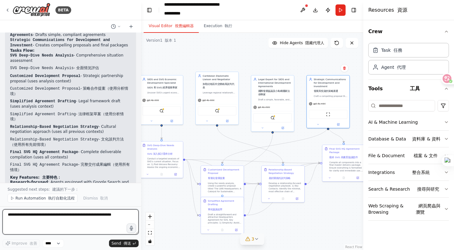
click at [107, 218] on textarea at bounding box center [71, 221] width 136 height 25
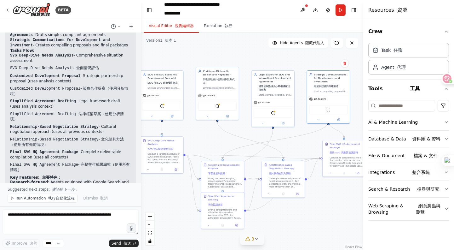
drag, startPoint x: 178, startPoint y: 205, endPoint x: 178, endPoint y: 200, distance: 5.1
click at [178, 200] on div ".deletable-edge-delete-btn { width: 20px; height: 20px; border: 0px solid #ffff…" at bounding box center [252, 141] width 222 height 217
click at [178, 199] on div ".deletable-edge-delete-btn { width: 20px; height: 20px; border: 0px solid #ffff…" at bounding box center [252, 141] width 222 height 217
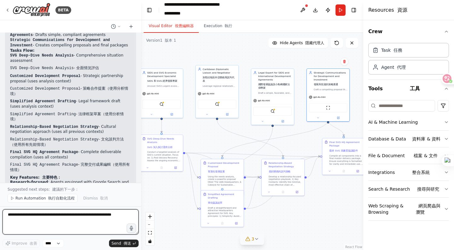
click at [35, 221] on textarea at bounding box center [71, 221] width 136 height 25
paste textarea "**********"
type textarea "**********"
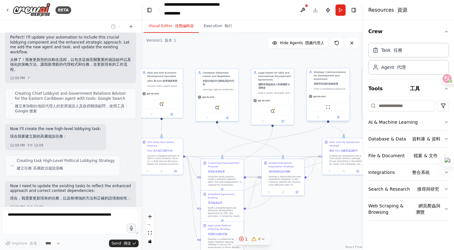
scroll to position [2301, 0]
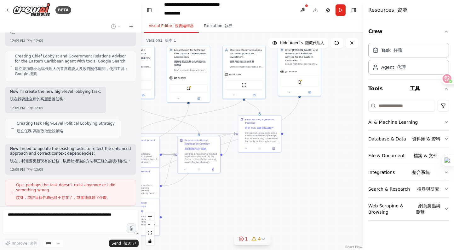
drag, startPoint x: 325, startPoint y: 206, endPoint x: 241, endPoint y: 183, distance: 87.2
click at [241, 183] on div ".deletable-edge-delete-btn { width: 20px; height: 20px; border: 0px solid #ffff…" at bounding box center [252, 141] width 222 height 217
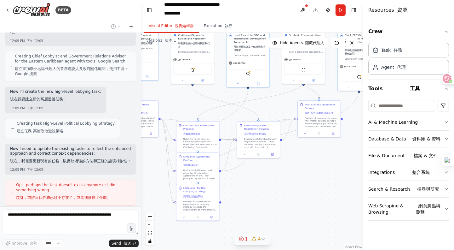
drag, startPoint x: 241, startPoint y: 183, endPoint x: 301, endPoint y: 168, distance: 61.4
click at [301, 168] on div ".deletable-edge-delete-btn { width: 20px; height: 20px; border: 0px solid #ffff…" at bounding box center [252, 141] width 222 height 217
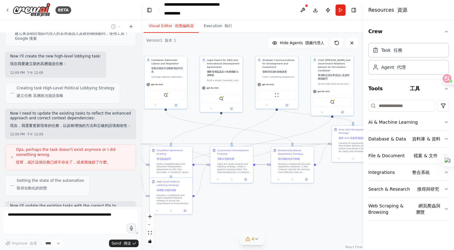
drag, startPoint x: 301, startPoint y: 168, endPoint x: 274, endPoint y: 193, distance: 36.6
click at [274, 193] on div ".deletable-edge-delete-btn { width: 20px; height: 20px; border: 0px solid #ffff…" at bounding box center [252, 141] width 222 height 217
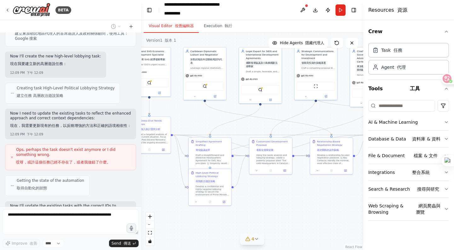
drag, startPoint x: 274, startPoint y: 193, endPoint x: 346, endPoint y: 187, distance: 72.1
click at [346, 187] on div ".deletable-edge-delete-btn { width: 20px; height: 20px; border: 0px solid #ffff…" at bounding box center [252, 141] width 222 height 217
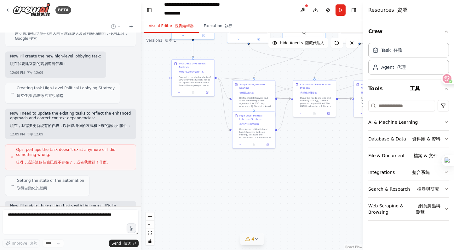
drag, startPoint x: 346, startPoint y: 187, endPoint x: 357, endPoint y: 127, distance: 60.9
click at [357, 127] on div ".deletable-edge-delete-btn { width: 20px; height: 20px; border: 0px solid #ffff…" at bounding box center [252, 141] width 222 height 217
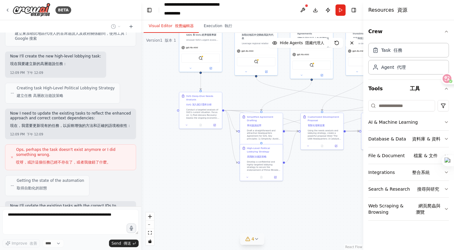
drag, startPoint x: 335, startPoint y: 148, endPoint x: 342, endPoint y: 181, distance: 33.3
click at [342, 181] on div ".deletable-edge-delete-btn { width: 20px; height: 20px; border: 0px solid #ffff…" at bounding box center [252, 141] width 222 height 217
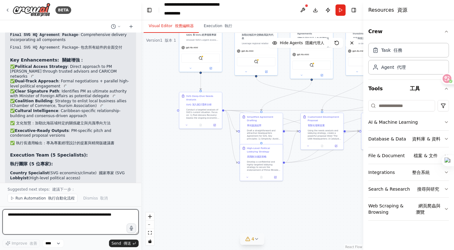
scroll to position [2939, 0]
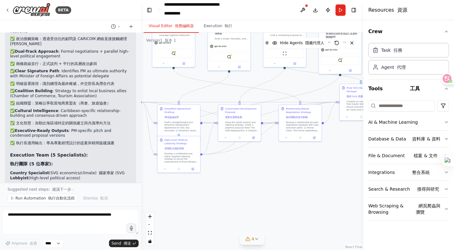
drag, startPoint x: 251, startPoint y: 202, endPoint x: 169, endPoint y: 194, distance: 83.0
click at [169, 194] on div ".deletable-edge-delete-btn { width: 20px; height: 20px; border: 0px solid #ffff…" at bounding box center [252, 141] width 222 height 217
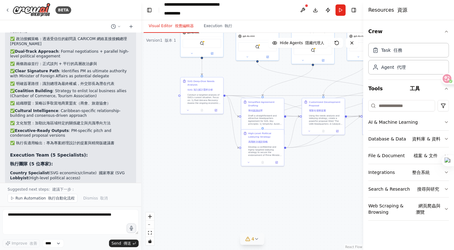
drag, startPoint x: 169, startPoint y: 194, endPoint x: 254, endPoint y: 162, distance: 90.7
click at [254, 162] on div ".deletable-edge-delete-btn { width: 20px; height: 20px; border: 0px solid #ffff…" at bounding box center [252, 141] width 222 height 217
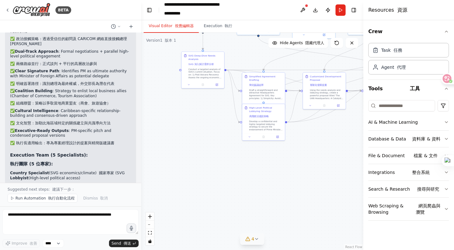
scroll to position [3001, 0]
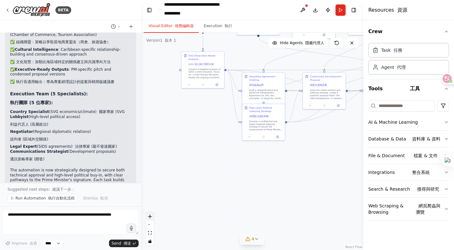
click at [148, 215] on icon "zoom in" at bounding box center [150, 216] width 4 height 4
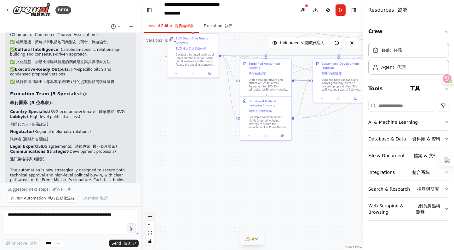
click at [148, 215] on icon "zoom in" at bounding box center [150, 216] width 4 height 4
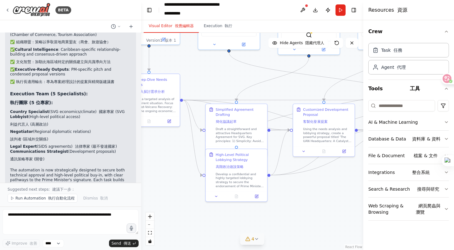
drag, startPoint x: 202, startPoint y: 121, endPoint x: 170, endPoint y: 183, distance: 69.4
click at [170, 183] on div ".deletable-edge-delete-btn { width: 20px; height: 20px; border: 0px solid #ffff…" at bounding box center [252, 141] width 222 height 217
click at [149, 216] on icon "zoom in" at bounding box center [150, 216] width 4 height 4
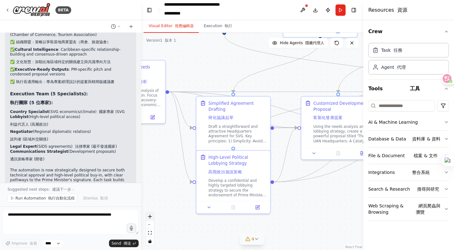
click at [150, 219] on button "zoom in" at bounding box center [150, 216] width 8 height 8
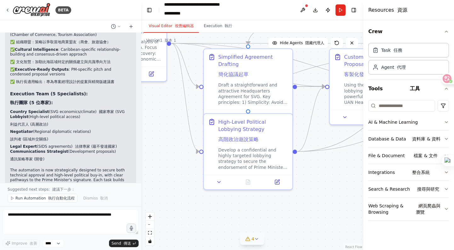
drag, startPoint x: 162, startPoint y: 196, endPoint x: 181, endPoint y: 157, distance: 42.7
click at [181, 157] on div ".deletable-edge-delete-btn { width: 20px; height: 20px; border: 0px solid #ffff…" at bounding box center [252, 141] width 222 height 217
click at [219, 181] on icon at bounding box center [219, 181] width 3 height 2
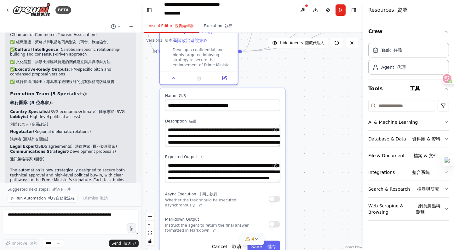
drag, startPoint x: 188, startPoint y: 202, endPoint x: 142, endPoint y: 98, distance: 113.4
click at [142, 98] on div ".deletable-edge-delete-btn { width: 20px; height: 20px; border: 0px solid #ffff…" at bounding box center [252, 141] width 222 height 217
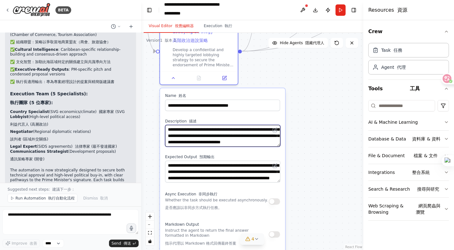
scroll to position [88, 0]
click at [250, 142] on textarea "**********" at bounding box center [222, 136] width 115 height 22
click at [309, 149] on div ".deletable-edge-delete-btn { width: 20px; height: 20px; border: 0px solid #ffff…" at bounding box center [252, 141] width 222 height 217
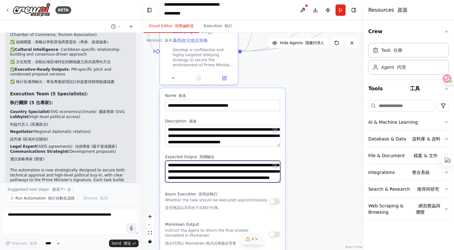
scroll to position [6, 0]
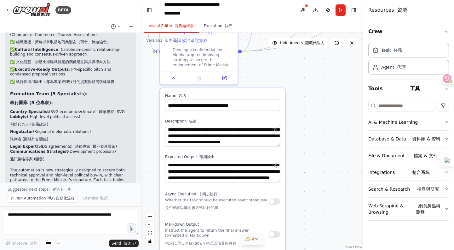
click at [288, 176] on div ".deletable-edge-delete-btn { width: 20px; height: 20px; border: 0px solid #ffff…" at bounding box center [252, 141] width 222 height 217
click at [299, 184] on div ".deletable-edge-delete-btn { width: 20px; height: 20px; border: 0px solid #ffff…" at bounding box center [252, 141] width 222 height 217
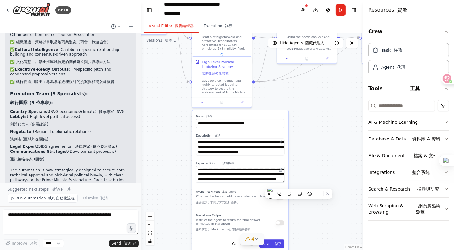
click at [281, 243] on font "儲存" at bounding box center [278, 244] width 7 height 4
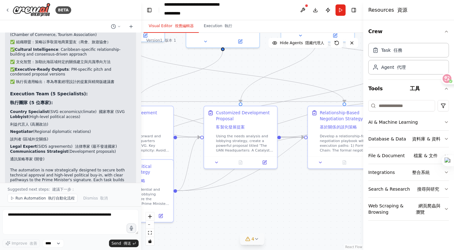
drag, startPoint x: 332, startPoint y: 75, endPoint x: 264, endPoint y: 204, distance: 146.3
click at [264, 204] on div ".deletable-edge-delete-btn { width: 20px; height: 20px; border: 0px solid #ffff…" at bounding box center [252, 141] width 222 height 217
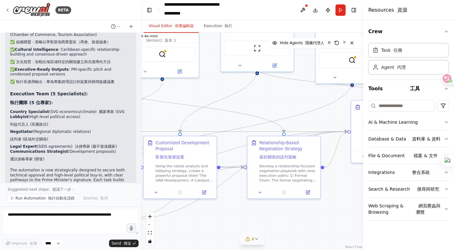
drag, startPoint x: 264, startPoint y: 204, endPoint x: 203, endPoint y: 234, distance: 67.5
click at [203, 234] on div ".deletable-edge-delete-btn { width: 20px; height: 20px; border: 0px solid #ffff…" at bounding box center [252, 141] width 222 height 217
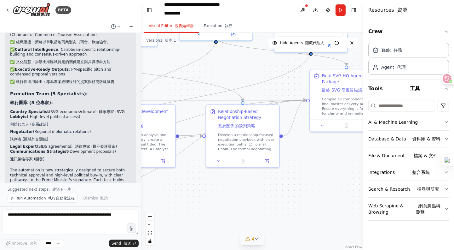
drag, startPoint x: 322, startPoint y: 205, endPoint x: 281, endPoint y: 174, distance: 51.8
click at [281, 174] on div ".deletable-edge-delete-btn { width: 20px; height: 20px; border: 0px solid #ffff…" at bounding box center [252, 141] width 222 height 217
click at [447, 31] on icon "button" at bounding box center [446, 31] width 5 height 5
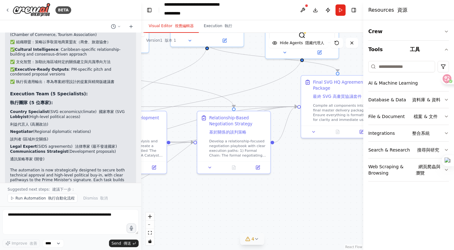
drag, startPoint x: 336, startPoint y: 184, endPoint x: 297, endPoint y: 200, distance: 41.6
click at [297, 200] on div ".deletable-edge-delete-btn { width: 20px; height: 20px; border: 0px solid #ffff…" at bounding box center [252, 141] width 222 height 217
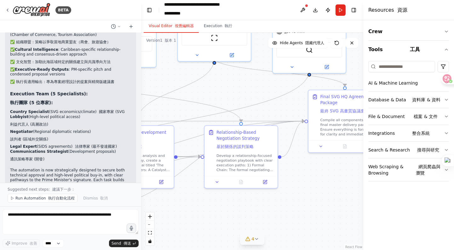
drag, startPoint x: 287, startPoint y: 204, endPoint x: 353, endPoint y: 207, distance: 66.6
click at [353, 207] on div ".deletable-edge-delete-btn { width: 20px; height: 20px; border: 0px solid #ffff…" at bounding box center [252, 141] width 222 height 217
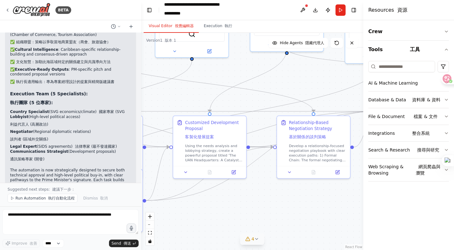
drag, startPoint x: 353, startPoint y: 207, endPoint x: 396, endPoint y: 200, distance: 43.4
click at [396, 200] on div "BETA Successfully Sign a Headquarters Agreement with SVG 11:18 AM ▶ Thought pro…" at bounding box center [227, 125] width 454 height 250
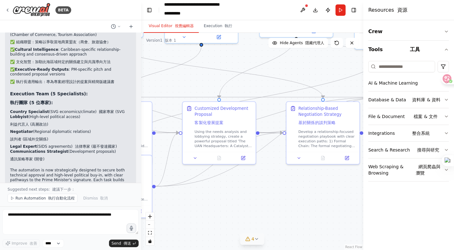
drag, startPoint x: 309, startPoint y: 221, endPoint x: 314, endPoint y: 213, distance: 9.6
click at [314, 213] on div ".deletable-edge-delete-btn { width: 20px; height: 20px; border: 0px solid #ffff…" at bounding box center [252, 141] width 222 height 217
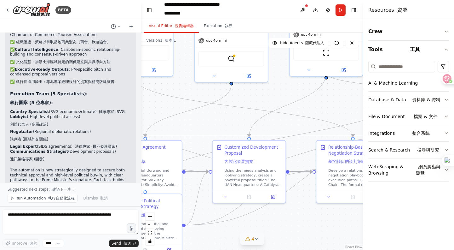
drag, startPoint x: 314, startPoint y: 213, endPoint x: 349, endPoint y: 246, distance: 47.5
click at [349, 246] on div ".deletable-edge-delete-btn { width: 20px; height: 20px; border: 0px solid #ffff…" at bounding box center [252, 141] width 222 height 217
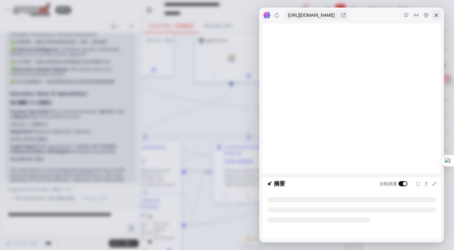
click at [436, 15] on icon at bounding box center [436, 15] width 5 height 5
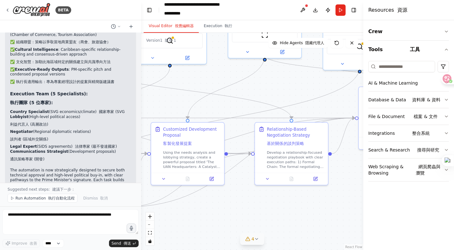
drag, startPoint x: 320, startPoint y: 225, endPoint x: 258, endPoint y: 207, distance: 64.1
click at [258, 207] on div ".deletable-edge-delete-btn { width: 20px; height: 20px; border: 0px solid #ffff…" at bounding box center [252, 141] width 222 height 217
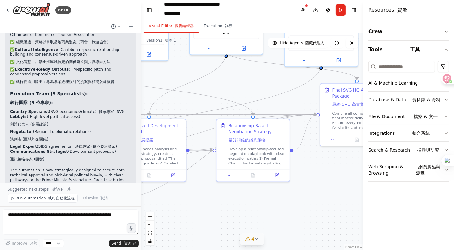
drag, startPoint x: 258, startPoint y: 207, endPoint x: 220, endPoint y: 203, distance: 38.6
click at [220, 203] on div ".deletable-edge-delete-btn { width: 20px; height: 20px; border: 0px solid #ffff…" at bounding box center [252, 141] width 222 height 217
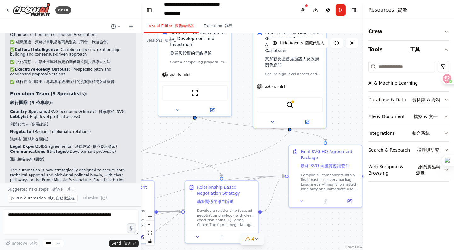
drag, startPoint x: 310, startPoint y: 203, endPoint x: 278, endPoint y: 264, distance: 69.0
click at [278, 249] on html "BETA Successfully Sign a Headquarters Agreement with SVG 11:18 AM ▶ Thought pro…" at bounding box center [227, 125] width 454 height 250
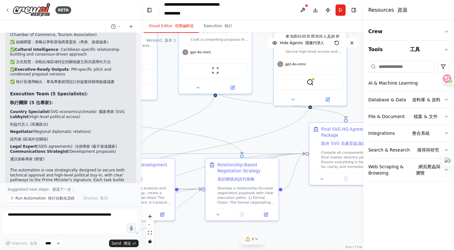
drag, startPoint x: 248, startPoint y: 143, endPoint x: 269, endPoint y: 121, distance: 30.3
click at [269, 121] on div ".deletable-edge-delete-btn { width: 20px; height: 20px; border: 0px solid #ffff…" at bounding box center [252, 141] width 222 height 217
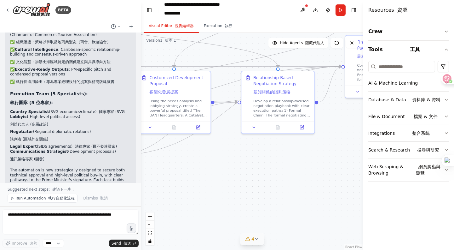
drag, startPoint x: 302, startPoint y: 204, endPoint x: 351, endPoint y: 118, distance: 99.5
click at [351, 118] on div ".deletable-edge-delete-btn { width: 20px; height: 20px; border: 0px solid #ffff…" at bounding box center [252, 141] width 222 height 217
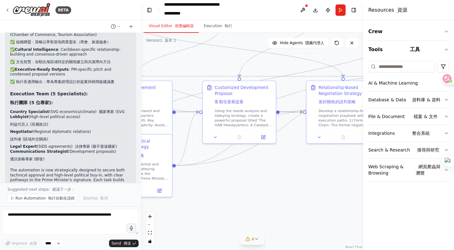
drag, startPoint x: 250, startPoint y: 172, endPoint x: 302, endPoint y: 181, distance: 53.2
click at [302, 181] on div ".deletable-edge-delete-btn { width: 20px; height: 20px; border: 0px solid #ffff…" at bounding box center [252, 141] width 222 height 217
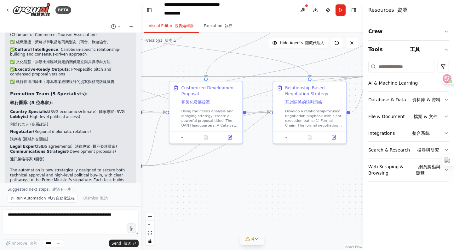
drag, startPoint x: 269, startPoint y: 170, endPoint x: 235, endPoint y: 170, distance: 33.4
click at [235, 170] on div ".deletable-edge-delete-btn { width: 20px; height: 20px; border: 0px solid #ffff…" at bounding box center [252, 141] width 222 height 217
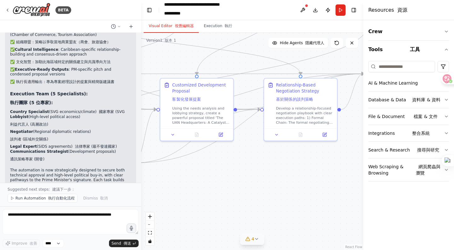
drag, startPoint x: 235, startPoint y: 170, endPoint x: 226, endPoint y: 167, distance: 9.6
click at [226, 167] on div ".deletable-edge-delete-btn { width: 20px; height: 20px; border: 0px solid #ffff…" at bounding box center [252, 141] width 222 height 217
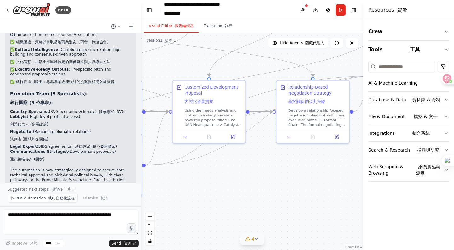
drag, startPoint x: 226, startPoint y: 167, endPoint x: 238, endPoint y: 170, distance: 12.5
click at [238, 170] on div ".deletable-edge-delete-btn { width: 20px; height: 20px; border: 0px solid #ffff…" at bounding box center [252, 141] width 222 height 217
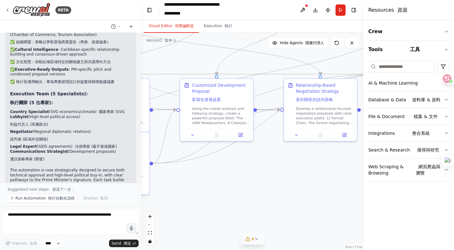
drag, startPoint x: 221, startPoint y: 166, endPoint x: 228, endPoint y: 164, distance: 7.8
click at [228, 164] on div ".deletable-edge-delete-btn { width: 20px; height: 20px; border: 0px solid #ffff…" at bounding box center [252, 141] width 222 height 217
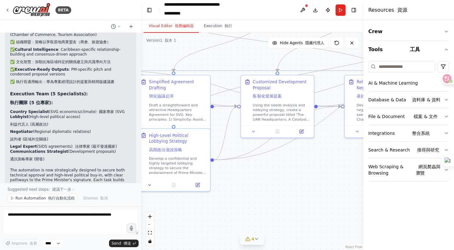
drag, startPoint x: 270, startPoint y: 164, endPoint x: 338, endPoint y: 157, distance: 68.1
click at [338, 157] on div ".deletable-edge-delete-btn { width: 20px; height: 20px; border: 0px solid #ffff…" at bounding box center [252, 141] width 222 height 217
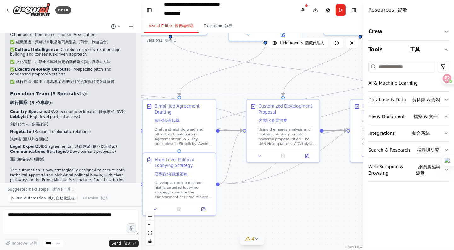
drag, startPoint x: 338, startPoint y: 157, endPoint x: 337, endPoint y: 184, distance: 27.8
click at [337, 184] on div ".deletable-edge-delete-btn { width: 20px; height: 20px; border: 0px solid #ffff…" at bounding box center [252, 141] width 222 height 217
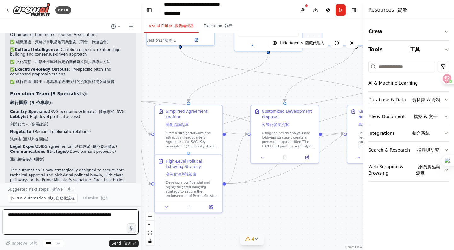
click at [32, 221] on textarea at bounding box center [71, 221] width 136 height 25
paste textarea "**********"
type textarea "**********"
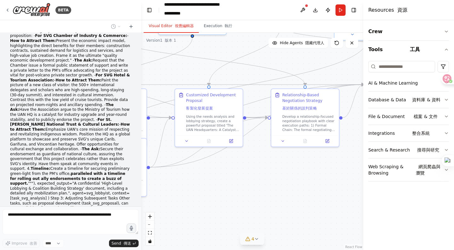
scroll to position [3645, 0]
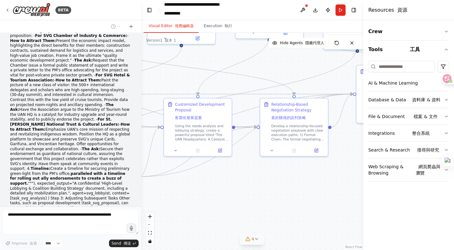
drag, startPoint x: 285, startPoint y: 197, endPoint x: 190, endPoint y: 218, distance: 97.2
click at [190, 218] on div ".deletable-edge-delete-btn { width: 20px; height: 20px; border: 0px solid #ffff…" at bounding box center [252, 141] width 222 height 217
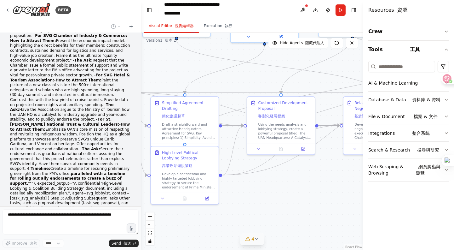
drag, startPoint x: 266, startPoint y: 212, endPoint x: 359, endPoint y: 183, distance: 98.1
click at [359, 183] on div ".deletable-edge-delete-btn { width: 20px; height: 20px; border: 0px solid #ffff…" at bounding box center [252, 141] width 222 height 217
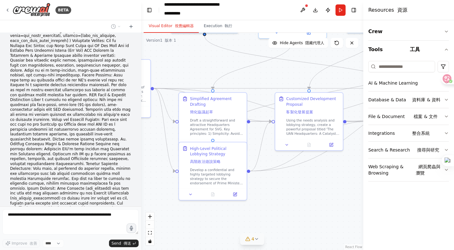
scroll to position [3987, 0]
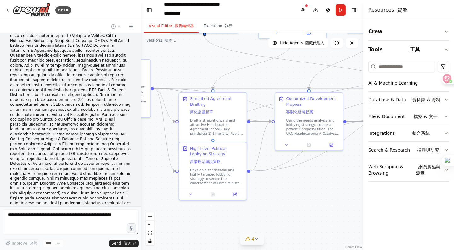
drag, startPoint x: 309, startPoint y: 180, endPoint x: 334, endPoint y: 176, distance: 25.9
click at [334, 176] on div ".deletable-edge-delete-btn { width: 20px; height: 20px; border: 0px solid #ffff…" at bounding box center [252, 141] width 222 height 217
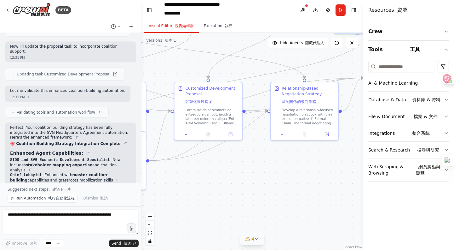
drag, startPoint x: 273, startPoint y: 212, endPoint x: 172, endPoint y: 202, distance: 102.0
click at [172, 202] on div ".deletable-edge-delete-btn { width: 20px; height: 20px; border: 0px solid #ffff…" at bounding box center [252, 141] width 222 height 217
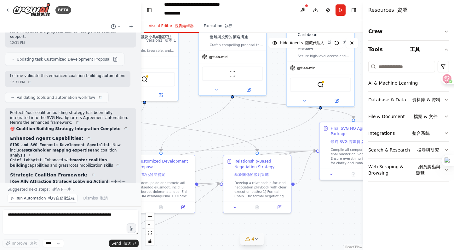
drag, startPoint x: 238, startPoint y: 166, endPoint x: 192, endPoint y: 238, distance: 86.0
click at [192, 238] on div ".deletable-edge-delete-btn { width: 20px; height: 20px; border: 0px solid #ffff…" at bounding box center [252, 141] width 222 height 217
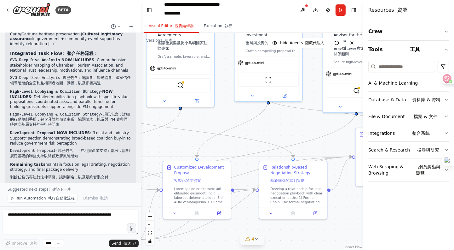
drag, startPoint x: 258, startPoint y: 130, endPoint x: 305, endPoint y: 139, distance: 47.2
click at [305, 139] on div ".deletable-edge-delete-btn { width: 20px; height: 20px; border: 0px solid #ffff…" at bounding box center [252, 141] width 222 height 217
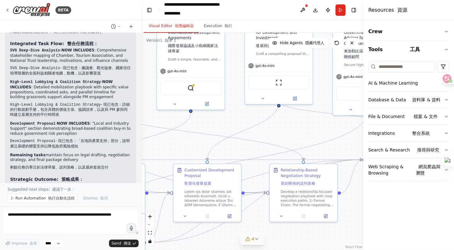
scroll to position [4883, 0]
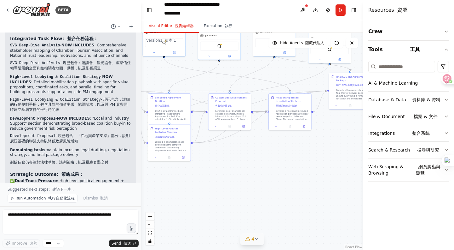
drag, startPoint x: 304, startPoint y: 132, endPoint x: 290, endPoint y: 71, distance: 62.4
click at [290, 71] on div ".deletable-edge-delete-btn { width: 20px; height: 20px; border: 0px solid #ffff…" at bounding box center [252, 141] width 222 height 217
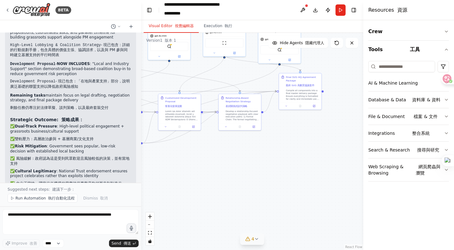
drag, startPoint x: 253, startPoint y: 181, endPoint x: 164, endPoint y: 190, distance: 89.1
click at [164, 190] on div ".deletable-edge-delete-btn { width: 20px; height: 20px; border: 0px solid #ffff…" at bounding box center [252, 141] width 222 height 217
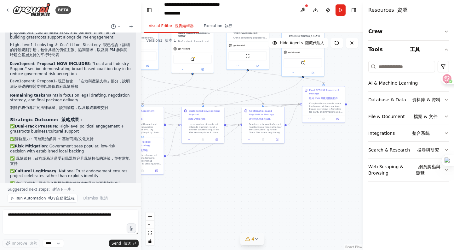
drag, startPoint x: 225, startPoint y: 167, endPoint x: 287, endPoint y: 172, distance: 61.9
click at [287, 172] on div ".deletable-edge-delete-btn { width: 20px; height: 20px; border: 0px solid #ffff…" at bounding box center [252, 141] width 222 height 217
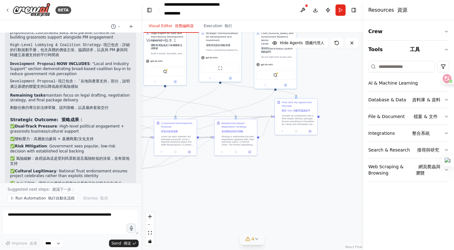
drag, startPoint x: 225, startPoint y: 175, endPoint x: 189, endPoint y: 193, distance: 40.2
click at [189, 193] on div ".deletable-edge-delete-btn { width: 20px; height: 20px; border: 0px solid #ffff…" at bounding box center [252, 141] width 222 height 217
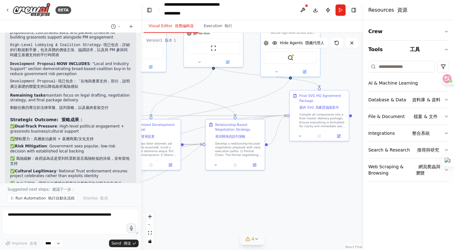
drag, startPoint x: 243, startPoint y: 190, endPoint x: 236, endPoint y: 211, distance: 22.6
click at [236, 211] on div ".deletable-edge-delete-btn { width: 20px; height: 20px; border: 0px solid #ffff…" at bounding box center [252, 141] width 222 height 217
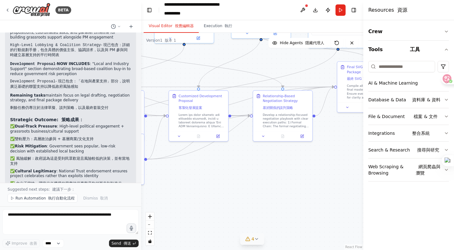
drag, startPoint x: 236, startPoint y: 211, endPoint x: 286, endPoint y: 181, distance: 58.6
click at [286, 181] on div ".deletable-edge-delete-btn { width: 20px; height: 20px; border: 0px solid #ffff…" at bounding box center [252, 141] width 222 height 217
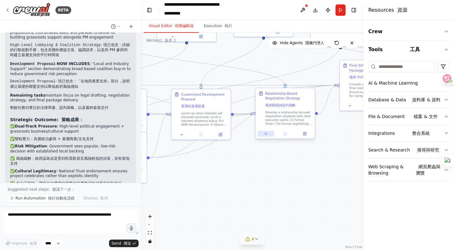
click at [267, 134] on icon at bounding box center [266, 134] width 4 height 4
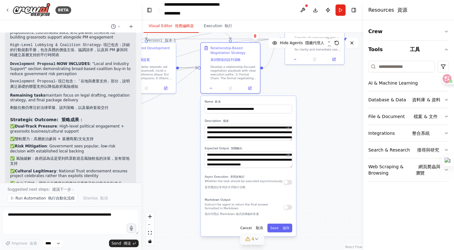
drag, startPoint x: 236, startPoint y: 180, endPoint x: 181, endPoint y: 134, distance: 71.8
click at [181, 134] on div ".deletable-edge-delete-btn { width: 20px; height: 20px; border: 0px solid #ffff…" at bounding box center [252, 141] width 222 height 217
click at [283, 227] on font "儲存" at bounding box center [286, 228] width 7 height 4
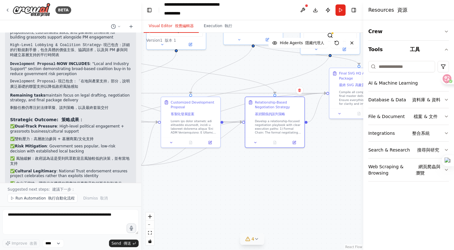
drag, startPoint x: 294, startPoint y: 130, endPoint x: 339, endPoint y: 184, distance: 70.1
click at [339, 184] on div ".deletable-edge-delete-btn { width: 20px; height: 20px; border: 0px solid #ffff…" at bounding box center [252, 141] width 222 height 217
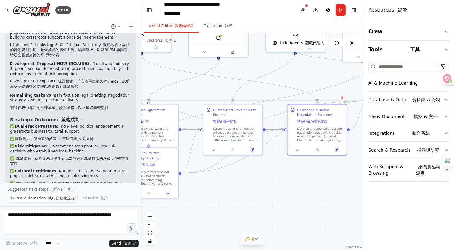
drag, startPoint x: 239, startPoint y: 176, endPoint x: 282, endPoint y: 184, distance: 43.3
click at [282, 184] on div ".deletable-edge-delete-btn { width: 20px; height: 20px; border: 0px solid #ffff…" at bounding box center [252, 141] width 222 height 217
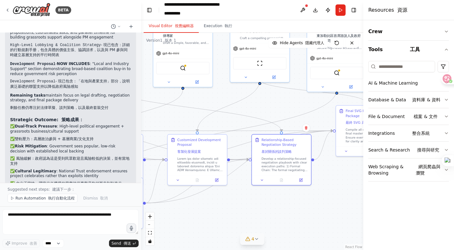
drag, startPoint x: 226, startPoint y: 190, endPoint x: 190, endPoint y: 217, distance: 45.5
click at [190, 217] on div ".deletable-edge-delete-btn { width: 20px; height: 20px; border: 0px solid #ffff…" at bounding box center [252, 141] width 222 height 217
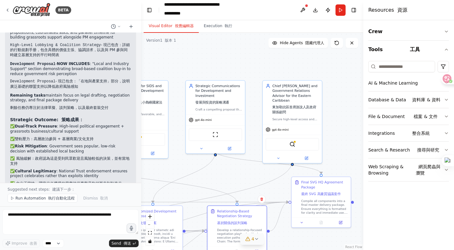
drag, startPoint x: 272, startPoint y: 102, endPoint x: 228, endPoint y: 175, distance: 85.7
click at [228, 175] on div ".deletable-edge-delete-btn { width: 20px; height: 20px; border: 0px solid #ffff…" at bounding box center [252, 141] width 222 height 217
click at [279, 155] on icon at bounding box center [279, 157] width 4 height 4
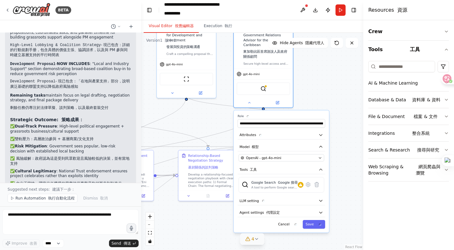
drag, startPoint x: 348, startPoint y: 135, endPoint x: 319, endPoint y: 80, distance: 62.6
click at [319, 80] on div ".deletable-edge-delete-btn { width: 20px; height: 20px; border: 0px solid #ffff…" at bounding box center [252, 141] width 222 height 217
click at [321, 132] on icon "button" at bounding box center [321, 134] width 5 height 5
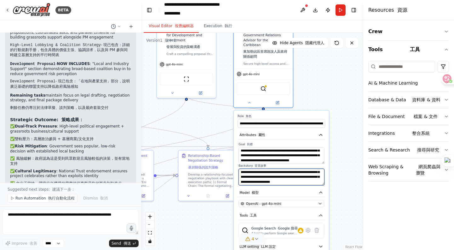
scroll to position [95, 0]
click at [340, 180] on div ".deletable-edge-delete-btn { width: 20px; height: 20px; border: 0px solid #ffff…" at bounding box center [252, 141] width 222 height 217
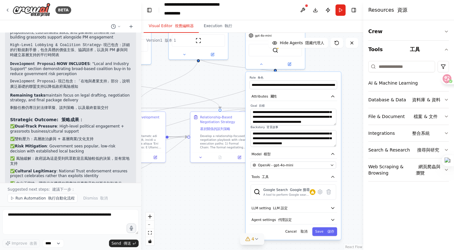
drag, startPoint x: 336, startPoint y: 170, endPoint x: 348, endPoint y: 132, distance: 40.3
click at [348, 132] on div ".deletable-edge-delete-btn { width: 20px; height: 20px; border: 0px solid #ffff…" at bounding box center [252, 141] width 222 height 217
click at [325, 227] on button "Save 儲存" at bounding box center [324, 231] width 25 height 9
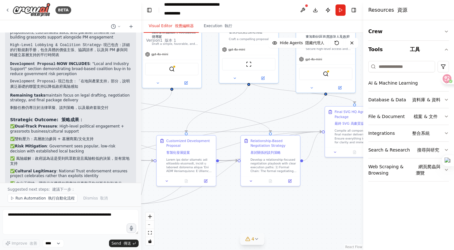
drag, startPoint x: 257, startPoint y: 206, endPoint x: 307, endPoint y: 230, distance: 55.7
click at [307, 230] on div ".deletable-edge-delete-btn { width: 20px; height: 20px; border: 0px solid #ffff…" at bounding box center [252, 141] width 222 height 217
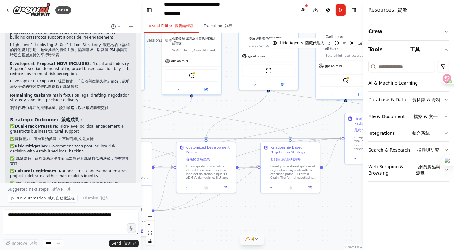
drag, startPoint x: 252, startPoint y: 220, endPoint x: 272, endPoint y: 227, distance: 20.9
click at [272, 227] on div ".deletable-edge-delete-btn { width: 20px; height: 20px; border: 0px solid #ffff…" at bounding box center [252, 141] width 222 height 217
click at [272, 189] on button at bounding box center [271, 187] width 16 height 6
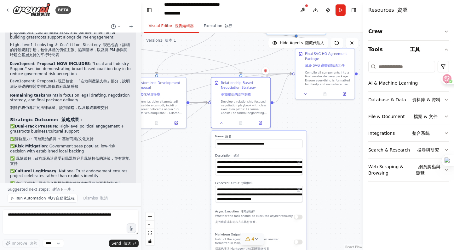
drag, startPoint x: 231, startPoint y: 205, endPoint x: 182, endPoint y: 140, distance: 81.4
click at [182, 140] on div ".deletable-edge-delete-btn { width: 20px; height: 20px; border: 0px solid #ffff…" at bounding box center [252, 141] width 222 height 217
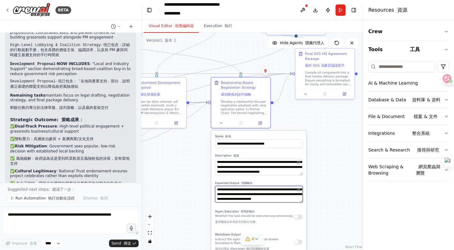
scroll to position [6, 0]
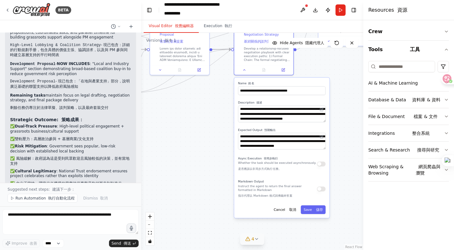
drag, startPoint x: 333, startPoint y: 190, endPoint x: 357, endPoint y: 129, distance: 65.3
click at [357, 129] on div ".deletable-edge-delete-btn { width: 20px; height: 20px; border: 0px solid #ffff…" at bounding box center [252, 141] width 222 height 217
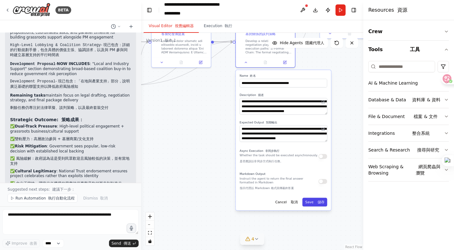
click at [318, 203] on font "儲存" at bounding box center [321, 202] width 7 height 4
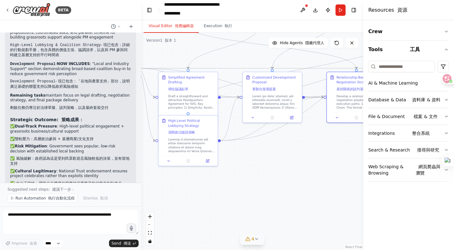
drag, startPoint x: 213, startPoint y: 158, endPoint x: 311, endPoint y: 217, distance: 114.2
click at [311, 217] on div ".deletable-edge-delete-btn { width: 20px; height: 20px; border: 0px solid #ffff…" at bounding box center [252, 141] width 222 height 217
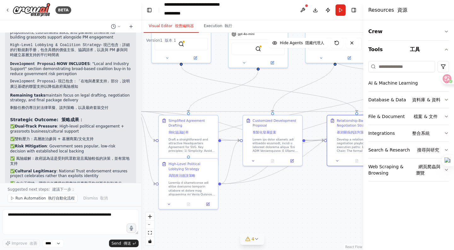
drag, startPoint x: 287, startPoint y: 180, endPoint x: 280, endPoint y: 220, distance: 40.0
click at [280, 220] on div ".deletable-edge-delete-btn { width: 20px; height: 20px; border: 0px solid #ffff…" at bounding box center [252, 141] width 222 height 217
click at [254, 159] on icon at bounding box center [253, 160] width 4 height 4
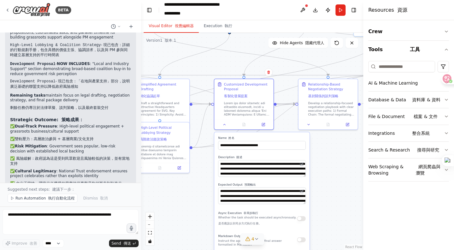
drag, startPoint x: 228, startPoint y: 216, endPoint x: 199, endPoint y: 179, distance: 46.0
click at [199, 179] on div ".deletable-edge-delete-btn { width: 20px; height: 20px; border: 0px solid #ffff…" at bounding box center [252, 141] width 222 height 217
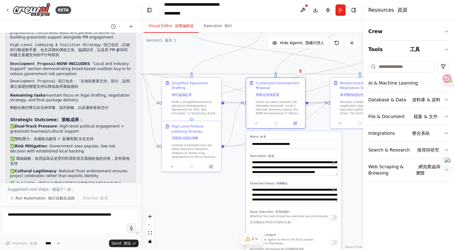
drag, startPoint x: 321, startPoint y: 165, endPoint x: 353, endPoint y: 164, distance: 31.9
click at [353, 164] on div ".deletable-edge-delete-btn { width: 20px; height: 20px; border: 0px solid #ffff…" at bounding box center [252, 141] width 222 height 217
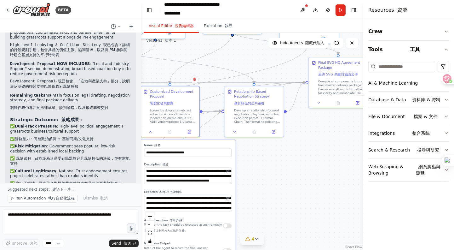
drag, startPoint x: 353, startPoint y: 164, endPoint x: 245, endPoint y: 172, distance: 108.5
click at [245, 172] on div ".deletable-edge-delete-btn { width: 20px; height: 20px; border: 0px solid #ffff…" at bounding box center [252, 141] width 222 height 217
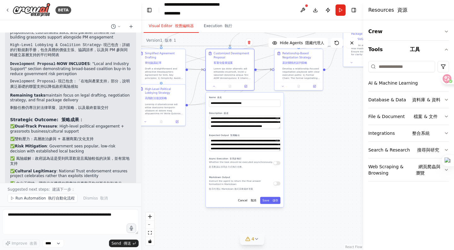
drag, startPoint x: 245, startPoint y: 172, endPoint x: 294, endPoint y: 118, distance: 73.7
click at [294, 118] on div ".deletable-edge-delete-btn { width: 20px; height: 20px; border: 0px solid #ffff…" at bounding box center [252, 141] width 222 height 217
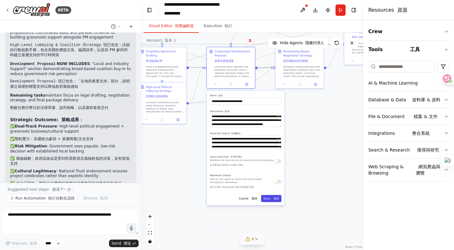
click at [274, 199] on font "儲存" at bounding box center [276, 198] width 5 height 3
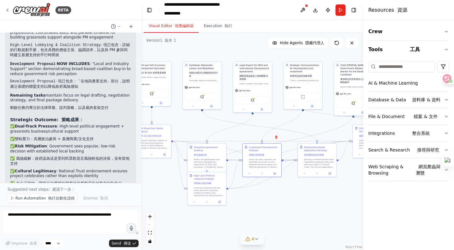
drag, startPoint x: 307, startPoint y: 126, endPoint x: 323, endPoint y: 207, distance: 82.3
click at [323, 207] on div ".deletable-edge-delete-btn { width: 20px; height: 20px; border: 0px solid #ffff…" at bounding box center [252, 141] width 222 height 217
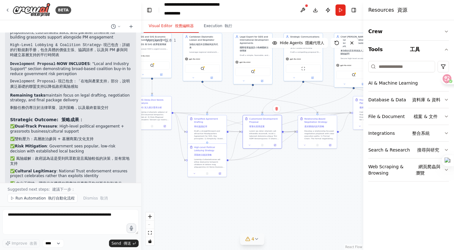
drag, startPoint x: 178, startPoint y: 199, endPoint x: 176, endPoint y: 169, distance: 30.3
click at [176, 169] on div ".deletable-edge-delete-btn { width: 20px; height: 20px; border: 0px solid #ffff…" at bounding box center [252, 141] width 222 height 217
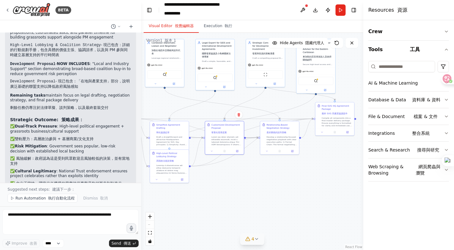
drag, startPoint x: 176, startPoint y: 169, endPoint x: 134, endPoint y: 179, distance: 42.8
click at [134, 179] on div "BETA Successfully Sign a Headquarters Agreement with SVG 11:18 AM ▶ Thought pro…" at bounding box center [227, 125] width 454 height 250
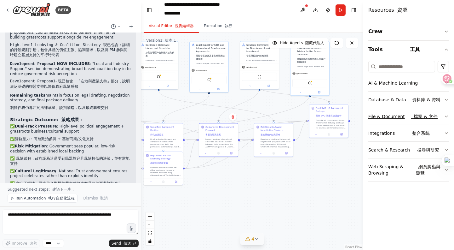
click at [444, 116] on icon "button" at bounding box center [446, 116] width 5 height 5
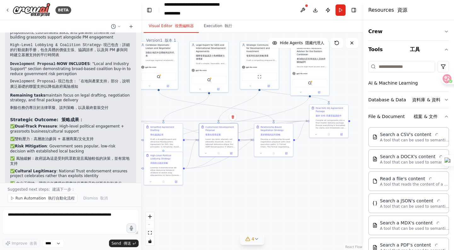
drag, startPoint x: 325, startPoint y: 178, endPoint x: 311, endPoint y: 156, distance: 26.1
click at [311, 156] on div ".deletable-edge-delete-btn { width: 20px; height: 20px; border: 0px solid #ffff…" at bounding box center [252, 141] width 222 height 217
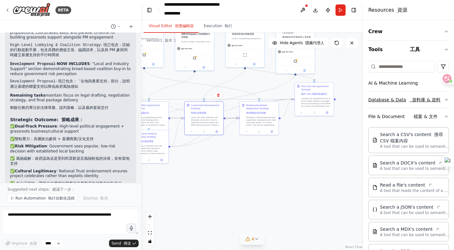
click at [439, 102] on button "Database & Data 資料庫 & 資料" at bounding box center [409, 99] width 81 height 16
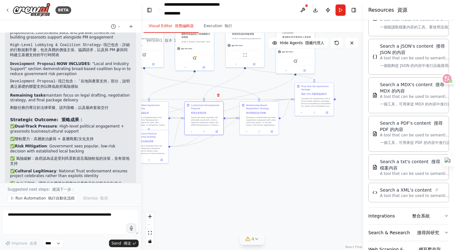
scroll to position [325, 0]
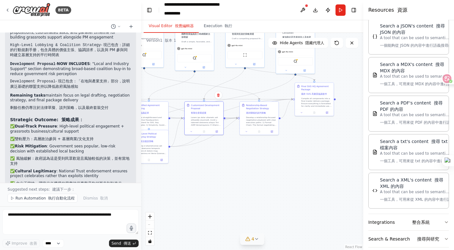
click at [239, 174] on div ".deletable-edge-delete-btn { width: 20px; height: 20px; border: 0px solid #ffff…" at bounding box center [252, 141] width 222 height 217
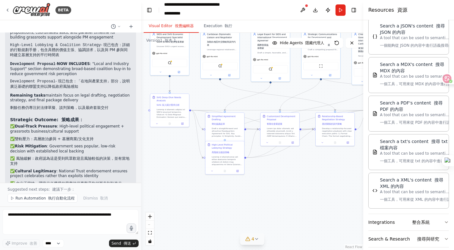
drag, startPoint x: 211, startPoint y: 163, endPoint x: 283, endPoint y: 191, distance: 77.1
click at [283, 191] on div ".deletable-edge-delete-btn { width: 20px; height: 20px; border: 0px solid #ffff…" at bounding box center [252, 141] width 222 height 217
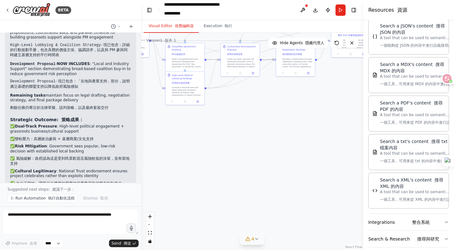
drag, startPoint x: 283, startPoint y: 191, endPoint x: 247, endPoint y: 104, distance: 94.2
click at [247, 104] on div ".deletable-edge-delete-btn { width: 20px; height: 20px; border: 0px solid #ffff…" at bounding box center [252, 141] width 222 height 217
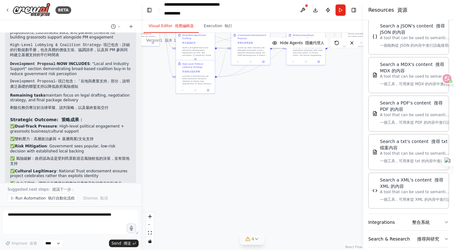
drag, startPoint x: 243, startPoint y: 141, endPoint x: 274, endPoint y: 226, distance: 90.4
click at [274, 226] on div ".deletable-edge-delete-btn { width: 20px; height: 20px; border: 0px solid #ffff…" at bounding box center [252, 141] width 222 height 217
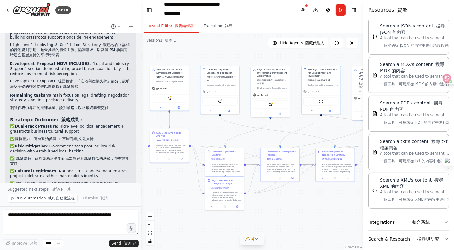
drag, startPoint x: 292, startPoint y: 198, endPoint x: 302, endPoint y: 220, distance: 24.5
click at [302, 220] on div ".deletable-edge-delete-btn { width: 20px; height: 20px; border: 0px solid #ffff…" at bounding box center [252, 141] width 222 height 217
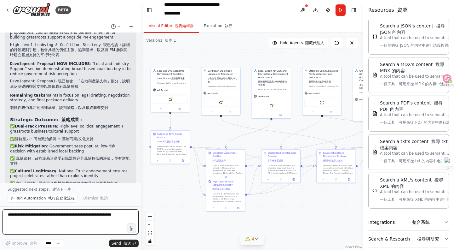
click at [52, 217] on textarea at bounding box center [71, 221] width 136 height 25
paste textarea "**********"
type textarea "**********"
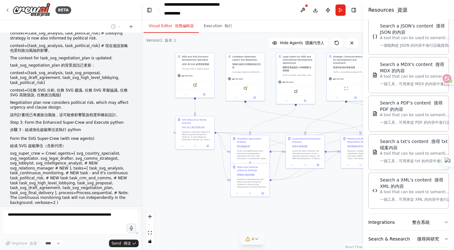
scroll to position [5777, 0]
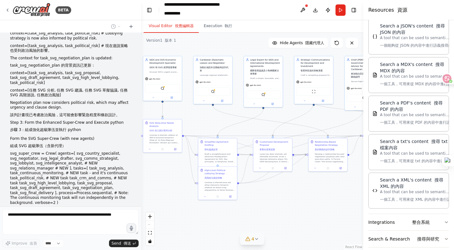
drag, startPoint x: 182, startPoint y: 193, endPoint x: 174, endPoint y: 182, distance: 13.8
click at [174, 182] on div ".deletable-edge-delete-btn { width: 20px; height: 20px; border: 0px solid #ffff…" at bounding box center [252, 141] width 222 height 217
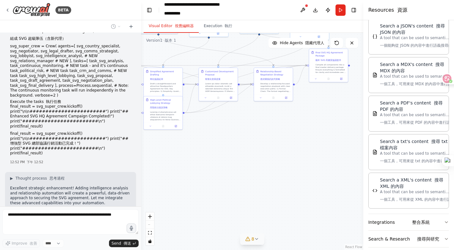
scroll to position [5889, 0]
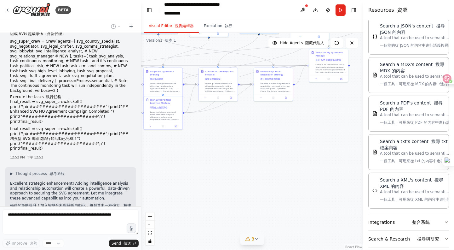
drag, startPoint x: 187, startPoint y: 191, endPoint x: 133, endPoint y: 121, distance: 89.0
click at [133, 121] on div "BETA Successfully Sign a Headquarters Agreement with SVG 11:18 AM ▶ Thought pro…" at bounding box center [227, 125] width 454 height 250
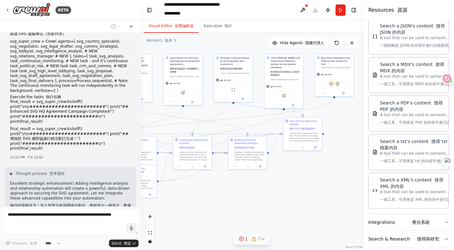
drag, startPoint x: 240, startPoint y: 146, endPoint x: 278, endPoint y: 191, distance: 59.1
click at [278, 191] on div ".deletable-edge-delete-btn { width: 20px; height: 20px; border: 0px solid #ffff…" at bounding box center [252, 141] width 222 height 217
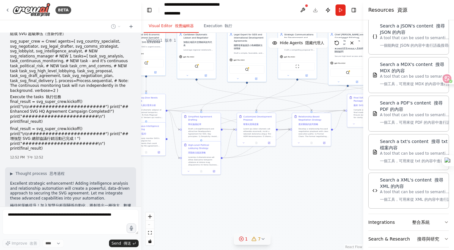
click at [250, 241] on div "1 7" at bounding box center [250, 239] width 22 height 6
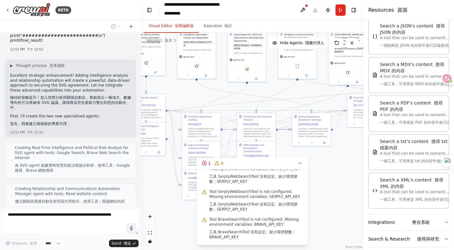
scroll to position [6002, 0]
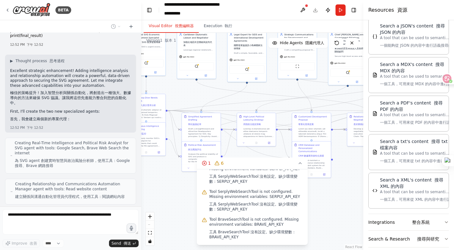
click at [336, 199] on div ".deletable-edge-delete-btn { width: 20px; height: 20px; border: 0px solid #ffff…" at bounding box center [252, 141] width 222 height 217
click at [327, 193] on div ".deletable-edge-delete-btn { width: 20px; height: 20px; border: 0px solid #ffff…" at bounding box center [252, 141] width 222 height 217
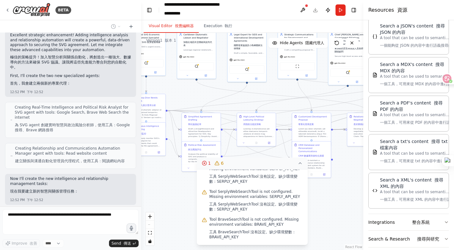
click at [263, 163] on button "1 6" at bounding box center [252, 163] width 111 height 12
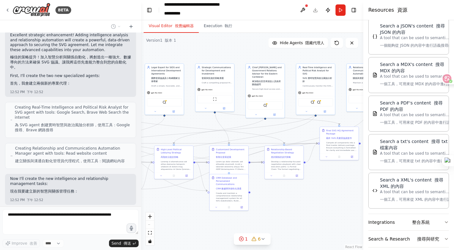
drag, startPoint x: 271, startPoint y: 184, endPoint x: 189, endPoint y: 217, distance: 88.9
click at [189, 217] on div ".deletable-edge-delete-btn { width: 20px; height: 20px; border: 0px solid #ffff…" at bounding box center [252, 141] width 222 height 217
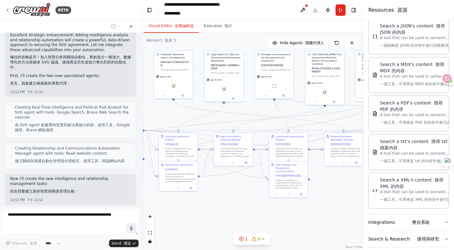
drag, startPoint x: 278, startPoint y: 203, endPoint x: 338, endPoint y: 190, distance: 61.6
click at [338, 190] on div ".deletable-edge-delete-btn { width: 20px; height: 20px; border: 0px solid #ffff…" at bounding box center [252, 141] width 222 height 217
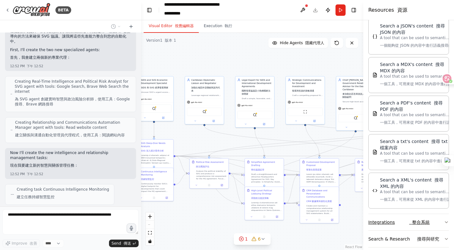
scroll to position [6089, 0]
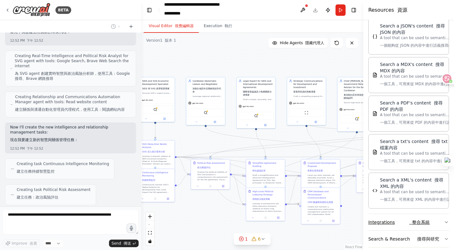
drag, startPoint x: 338, startPoint y: 190, endPoint x: 370, endPoint y: 217, distance: 41.2
click at [370, 217] on div "BETA Successfully Sign a Headquarters Agreement with SVG 11:18 AM ▶ Thought pro…" at bounding box center [227, 125] width 454 height 250
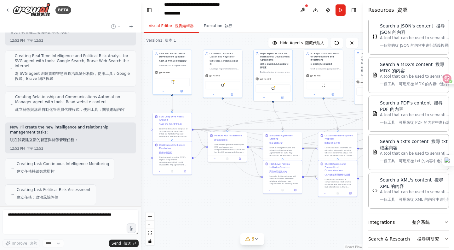
scroll to position [6135, 0]
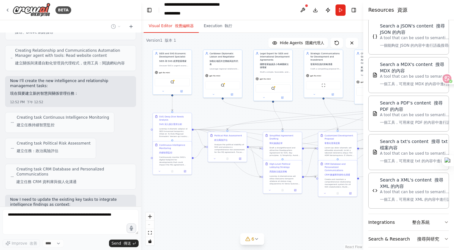
drag, startPoint x: 213, startPoint y: 215, endPoint x: 231, endPoint y: 188, distance: 32.3
click at [231, 188] on div ".deletable-edge-delete-btn { width: 20px; height: 20px; border: 0px solid #ffff…" at bounding box center [252, 141] width 222 height 217
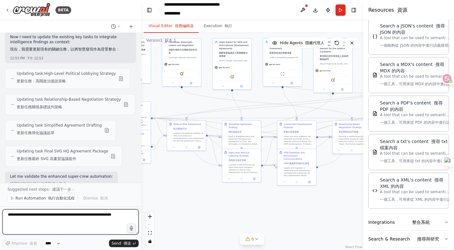
drag, startPoint x: 226, startPoint y: 196, endPoint x: 185, endPoint y: 185, distance: 42.5
click at [185, 185] on div ".deletable-edge-delete-btn { width: 20px; height: 20px; border: 0px solid #ffff…" at bounding box center [252, 141] width 222 height 217
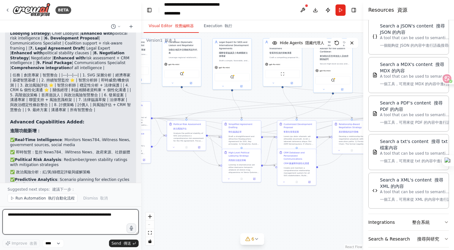
scroll to position [6830, 0]
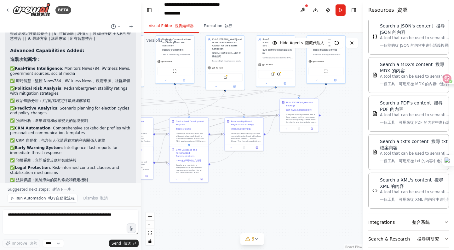
drag, startPoint x: 242, startPoint y: 202, endPoint x: 134, endPoint y: 199, distance: 107.9
click at [134, 199] on div "BETA Successfully Sign a Headquarters Agreement with SVG 11:18 AM ▶ Thought pro…" at bounding box center [227, 125] width 454 height 250
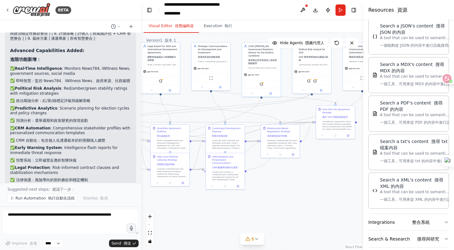
drag, startPoint x: 262, startPoint y: 199, endPoint x: 298, endPoint y: 206, distance: 36.9
click at [298, 206] on div ".deletable-edge-delete-btn { width: 20px; height: 20px; border: 0px solid #ffff…" at bounding box center [252, 141] width 222 height 217
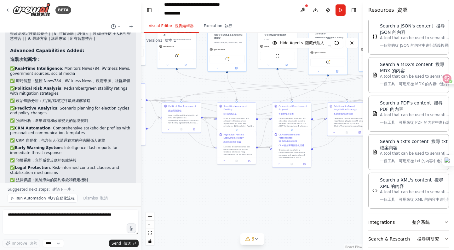
drag, startPoint x: 298, startPoint y: 206, endPoint x: 365, endPoint y: 184, distance: 70.1
click at [365, 184] on div "BETA Successfully Sign a Headquarters Agreement with SVG 11:18 AM ▶ Thought pro…" at bounding box center [227, 125] width 454 height 250
click at [437, 217] on button "Integrations 整合系統" at bounding box center [409, 222] width 81 height 16
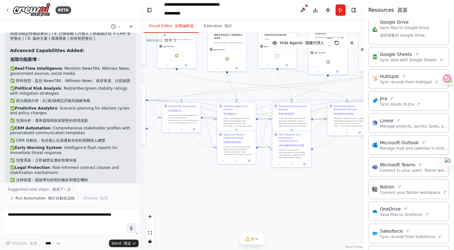
scroll to position [755, 0]
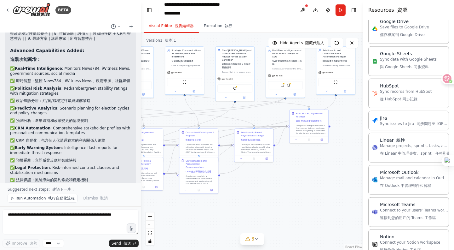
drag, startPoint x: 297, startPoint y: 216, endPoint x: 195, endPoint y: 243, distance: 105.3
click at [195, 243] on div ".deletable-edge-delete-btn { width: 20px; height: 20px; border: 0px solid #ffff…" at bounding box center [252, 141] width 222 height 217
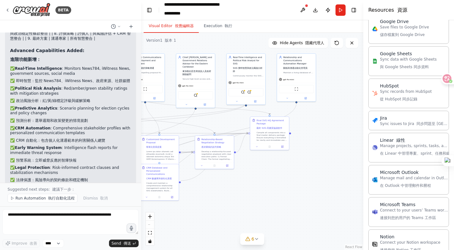
drag, startPoint x: 251, startPoint y: 216, endPoint x: 220, endPoint y: 223, distance: 31.6
click at [220, 223] on div ".deletable-edge-delete-btn { width: 20px; height: 20px; border: 0px solid #ffff…" at bounding box center [252, 141] width 222 height 217
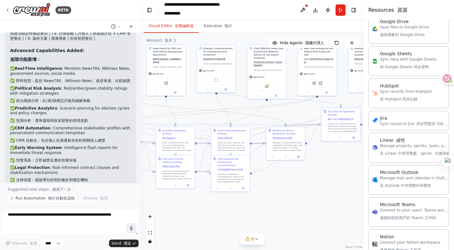
drag, startPoint x: 220, startPoint y: 223, endPoint x: 292, endPoint y: 213, distance: 72.5
click at [292, 213] on div ".deletable-edge-delete-btn { width: 20px; height: 20px; border: 0px solid #ffff…" at bounding box center [252, 141] width 222 height 217
click at [215, 26] on button "Execution 執行" at bounding box center [218, 26] width 39 height 13
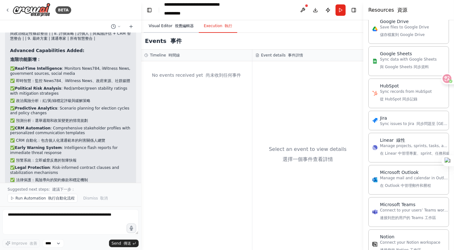
click at [183, 28] on font "視覺編輯器" at bounding box center [184, 26] width 19 height 4
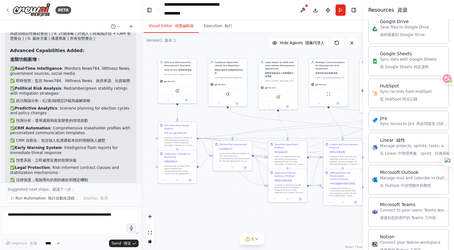
drag, startPoint x: 192, startPoint y: 212, endPoint x: 304, endPoint y: 226, distance: 112.8
click at [304, 226] on div ".deletable-edge-delete-btn { width: 20px; height: 20px; border: 0px solid #ffff…" at bounding box center [252, 141] width 222 height 217
click at [61, 198] on font "執行自動化流程" at bounding box center [61, 198] width 26 height 4
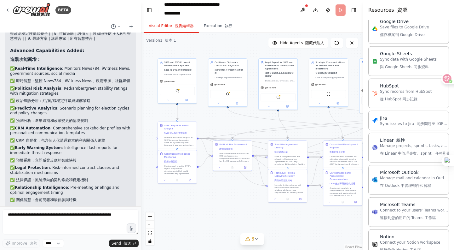
scroll to position [6807, 0]
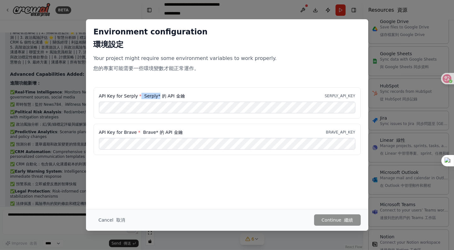
drag, startPoint x: 154, startPoint y: 97, endPoint x: 138, endPoint y: 97, distance: 15.8
click at [142, 97] on font "Serply* 的 API 金鑰" at bounding box center [164, 95] width 44 height 5
drag, startPoint x: 100, startPoint y: 95, endPoint x: 137, endPoint y: 98, distance: 37.0
click at [137, 98] on label "API Key for Serply * Serply* 的 API 金鑰" at bounding box center [142, 96] width 86 height 6
copy label "API Key for Serply"
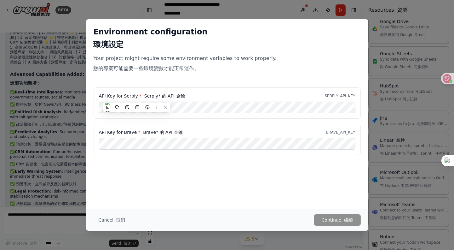
click at [169, 118] on div "API Key for Serply * Serply* 的 API 金鑰 SERPLY_API_KEY" at bounding box center [227, 102] width 267 height 31
drag, startPoint x: 100, startPoint y: 131, endPoint x: 133, endPoint y: 131, distance: 33.1
click at [133, 131] on label "API Key for Brave * Brave* 的 API 金鑰" at bounding box center [141, 132] width 84 height 6
copy label "API Key for Brave"
click at [75, 181] on div "Environment configuration 環境設定 Your project might require some environment vari…" at bounding box center [227, 125] width 454 height 250
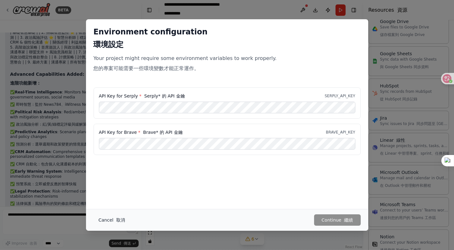
click at [114, 222] on font "button" at bounding box center [115, 219] width 3 height 5
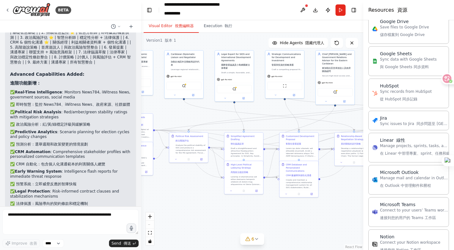
drag, startPoint x: 275, startPoint y: 231, endPoint x: 230, endPoint y: 223, distance: 46.1
click at [230, 223] on div ".deletable-edge-delete-btn { width: 20px; height: 20px; border: 0px solid #ffff…" at bounding box center [252, 141] width 222 height 217
click at [150, 224] on div "React Flow controls" at bounding box center [150, 228] width 8 height 33
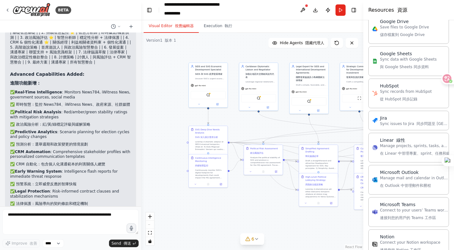
drag, startPoint x: 182, startPoint y: 212, endPoint x: 258, endPoint y: 224, distance: 77.2
click at [258, 224] on div ".deletable-edge-delete-btn { width: 20px; height: 20px; border: 0px solid #ffff…" at bounding box center [252, 141] width 222 height 217
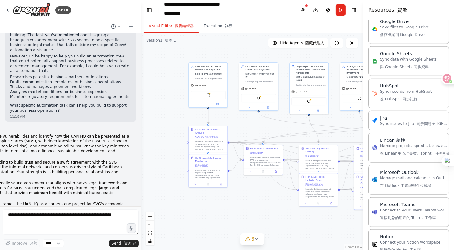
scroll to position [0, 0]
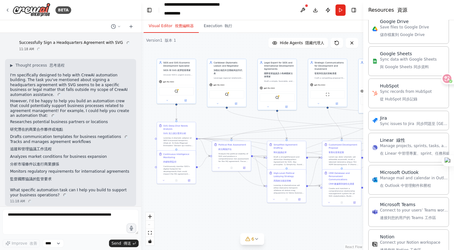
drag, startPoint x: 228, startPoint y: 217, endPoint x: 196, endPoint y: 213, distance: 32.4
click at [196, 213] on div ".deletable-edge-delete-btn { width: 20px; height: 20px; border: 0px solid #ffff…" at bounding box center [252, 141] width 222 height 217
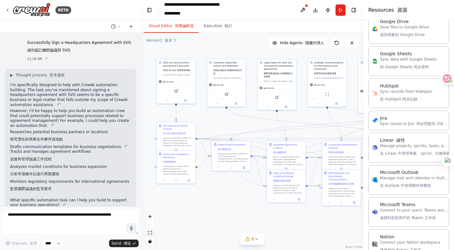
click at [150, 232] on icon "fit view" at bounding box center [150, 232] width 4 height 3
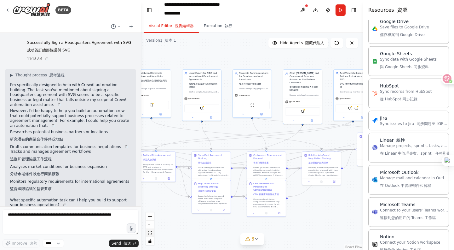
click at [150, 232] on icon "fit view" at bounding box center [150, 232] width 4 height 3
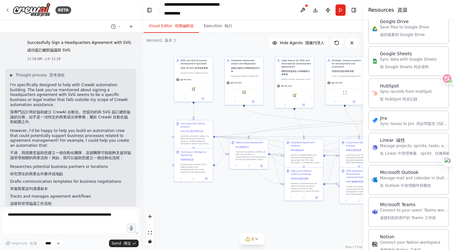
drag, startPoint x: 191, startPoint y: 224, endPoint x: 284, endPoint y: 212, distance: 93.6
click at [284, 212] on div ".deletable-edge-delete-btn { width: 20px; height: 20px; border: 0px solid #ffff…" at bounding box center [252, 141] width 222 height 217
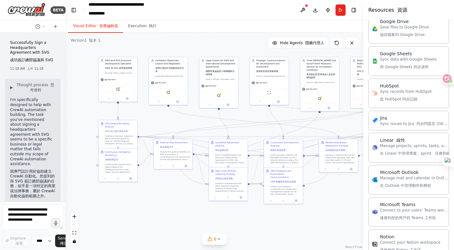
drag, startPoint x: 141, startPoint y: 181, endPoint x: 44, endPoint y: 185, distance: 97.2
click at [44, 185] on div "BETA Successfully Sign a Headquarters Agreement with SVG 成功簽訂總部協議與 SVG 11:18 AM…" at bounding box center [33, 125] width 66 height 250
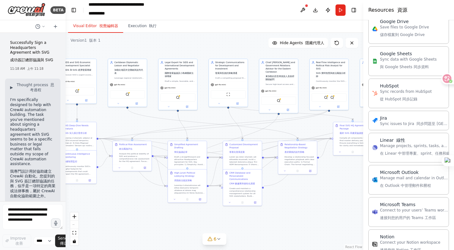
drag, startPoint x: 141, startPoint y: 205, endPoint x: 100, endPoint y: 207, distance: 41.0
click at [100, 207] on div ".deletable-edge-delete-btn { width: 20px; height: 20px; border: 0px solid #ffff…" at bounding box center [215, 141] width 298 height 217
click at [73, 226] on div "React Flow controls" at bounding box center [74, 228] width 8 height 33
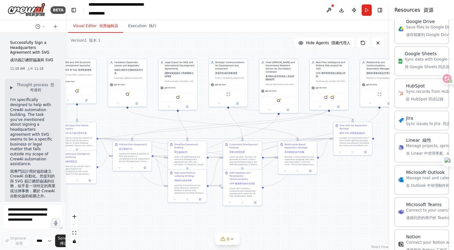
drag, startPoint x: 364, startPoint y: 197, endPoint x: 454, endPoint y: 192, distance: 90.3
click at [454, 192] on div "Resources 資源 Crew Tools 工具 AI & Machine Learning Database & Data 資料庫 & 資料 Couch…" at bounding box center [422, 125] width 65 height 250
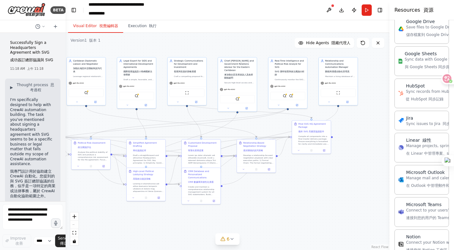
drag, startPoint x: 308, startPoint y: 193, endPoint x: 267, endPoint y: 191, distance: 41.3
click at [267, 191] on div ".deletable-edge-delete-btn { width: 20px; height: 20px; border: 0px solid #ffff…" at bounding box center [228, 141] width 324 height 217
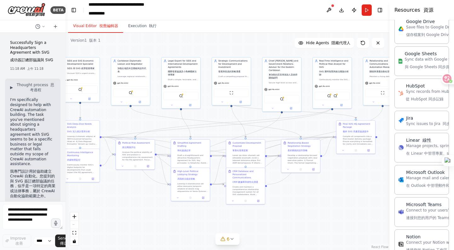
drag, startPoint x: 299, startPoint y: 191, endPoint x: 343, endPoint y: 191, distance: 44.5
click at [343, 191] on div ".deletable-edge-delete-btn { width: 20px; height: 20px; border: 0px solid #ffff…" at bounding box center [228, 141] width 324 height 217
click at [76, 223] on div "React Flow controls" at bounding box center [74, 228] width 8 height 33
drag, startPoint x: 65, startPoint y: 190, endPoint x: 29, endPoint y: 192, distance: 35.7
click at [29, 192] on div "BETA Successfully Sign a Headquarters Agreement with SVG 成功簽訂總部協議與 SVG 11:18 AM…" at bounding box center [32, 125] width 65 height 250
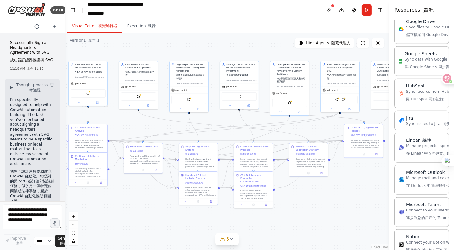
drag, startPoint x: 111, startPoint y: 201, endPoint x: 121, endPoint y: 204, distance: 10.0
click at [121, 204] on div ".deletable-edge-delete-btn { width: 20px; height: 20px; border: 0px solid #ffff…" at bounding box center [227, 141] width 325 height 217
click at [315, 225] on div ".deletable-edge-delete-btn { width: 20px; height: 20px; border: 0px solid #ffff…" at bounding box center [227, 141] width 325 height 217
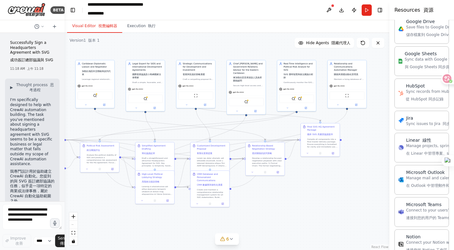
drag, startPoint x: 309, startPoint y: 200, endPoint x: 265, endPoint y: 199, distance: 44.1
click at [265, 199] on div ".deletable-edge-delete-btn { width: 20px; height: 20px; border: 0px solid #ffff…" at bounding box center [227, 141] width 325 height 217
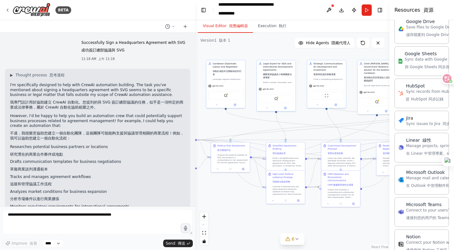
drag, startPoint x: 63, startPoint y: 172, endPoint x: 195, endPoint y: 213, distance: 138.1
click at [195, 213] on div "BETA Successfully Sign a Headquarters Agreement with SVG 成功簽訂總部協議與 SVG 11:18 AM…" at bounding box center [227, 125] width 454 height 250
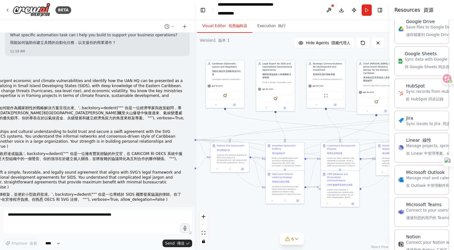
scroll to position [190, 0]
click at [195, 170] on div ".deletable-edge-delete-btn { width: 20px; height: 20px; border: 0px solid #ffff…" at bounding box center [292, 141] width 195 height 217
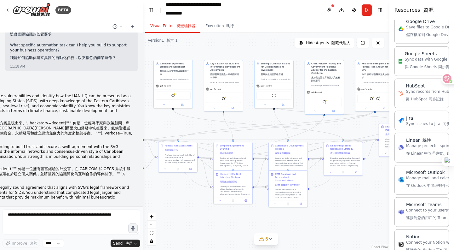
scroll to position [204, 0]
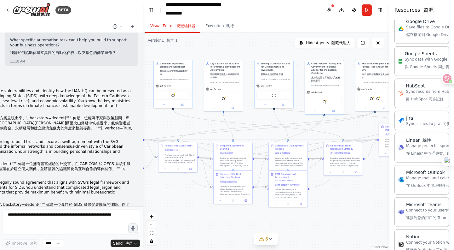
drag, startPoint x: 194, startPoint y: 172, endPoint x: 143, endPoint y: 175, distance: 51.5
click at [143, 175] on div "BETA Successfully Sign a Headquarters Agreement with SVG 成功簽訂總部協議與 SVG 11:18 AM…" at bounding box center [227, 125] width 454 height 250
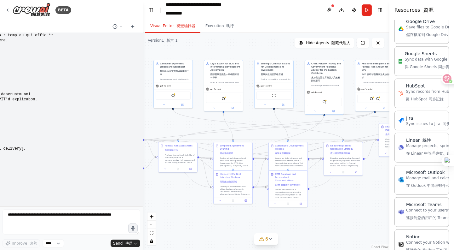
scroll to position [704, 0]
